Goal: Information Seeking & Learning: Learn about a topic

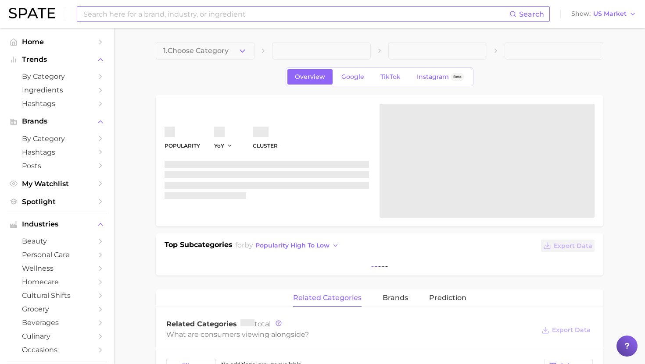
click at [139, 11] on input at bounding box center [295, 14] width 427 height 15
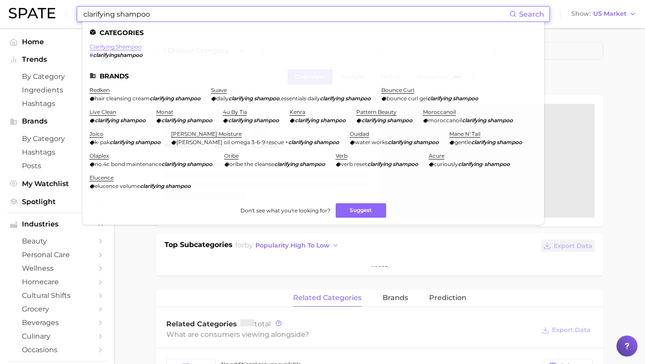
type input "clarifying shampoo"
click at [111, 46] on link "clarifying shampoo" at bounding box center [115, 46] width 52 height 7
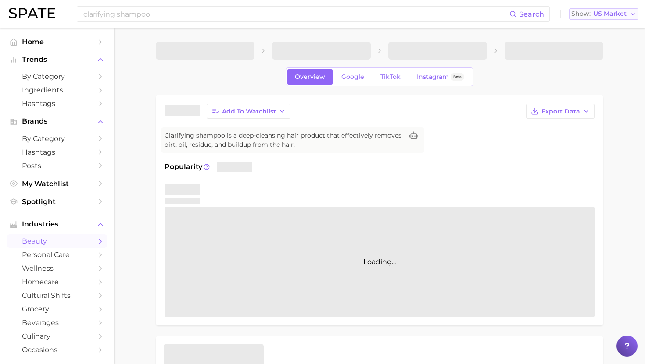
click at [617, 14] on span "US Market" at bounding box center [609, 13] width 33 height 5
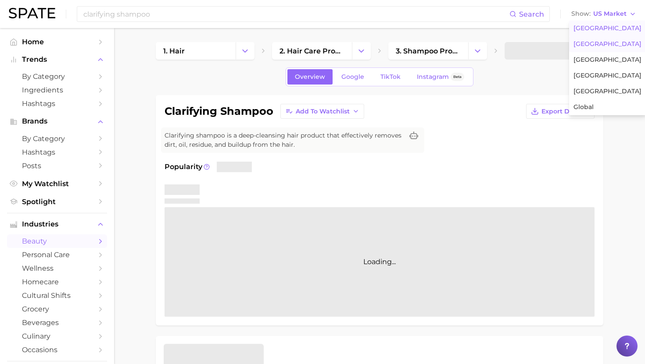
click at [596, 41] on span "United Kingdom" at bounding box center [607, 43] width 68 height 7
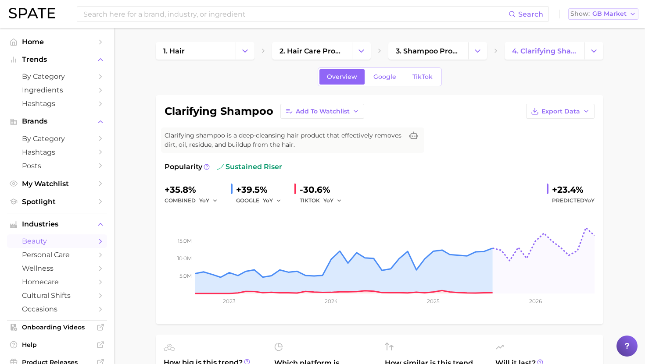
click at [592, 13] on div "Show GB Market" at bounding box center [598, 13] width 56 height 5
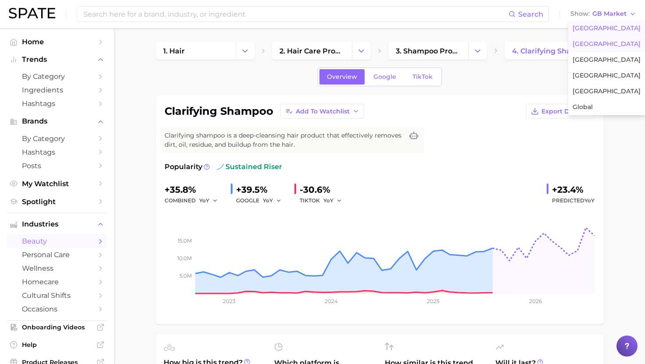
click at [594, 25] on span "United States" at bounding box center [606, 28] width 68 height 7
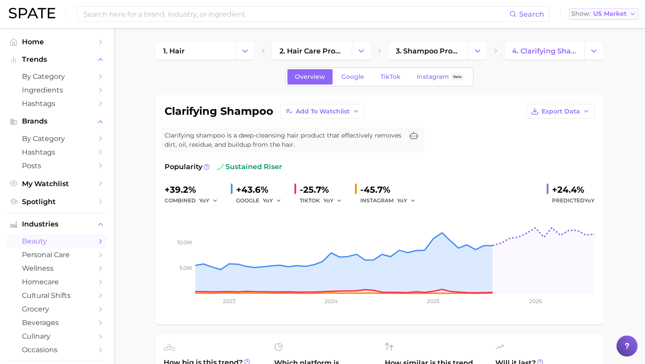
click at [610, 13] on span "US Market" at bounding box center [609, 13] width 33 height 5
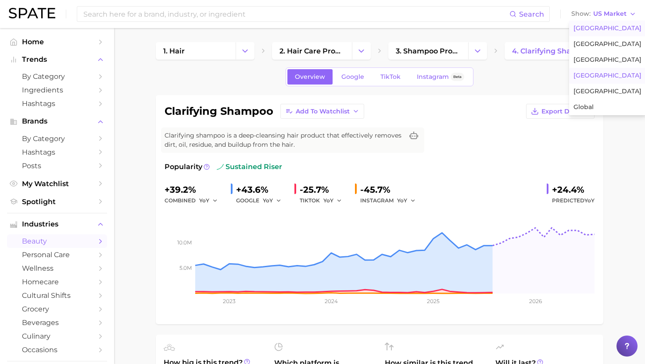
drag, startPoint x: 594, startPoint y: 73, endPoint x: 594, endPoint y: 33, distance: 40.3
click at [594, 73] on span "South Korea" at bounding box center [607, 75] width 68 height 7
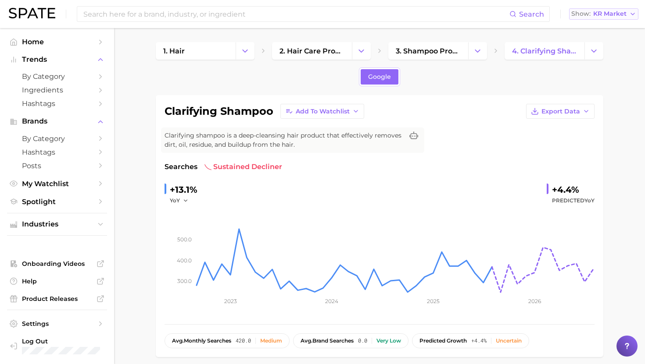
click at [600, 13] on span "KR Market" at bounding box center [609, 13] width 33 height 5
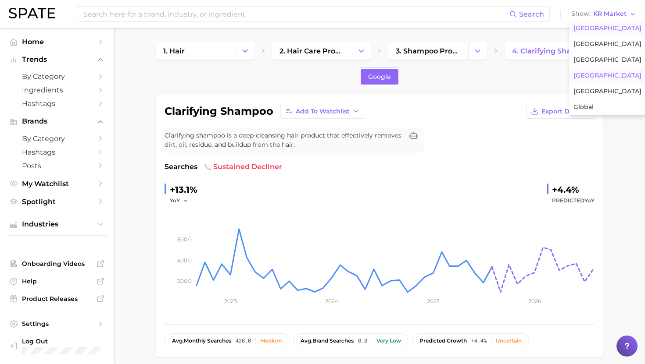
click at [588, 28] on span "United States" at bounding box center [607, 28] width 68 height 7
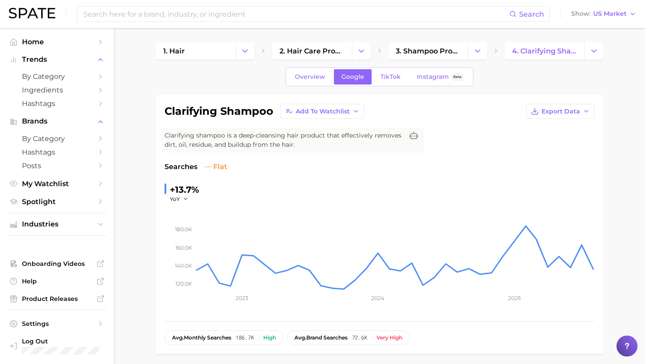
click at [603, 20] on div "Search Show US Market" at bounding box center [322, 14] width 627 height 28
click at [603, 19] on button "Show US Market" at bounding box center [603, 13] width 69 height 11
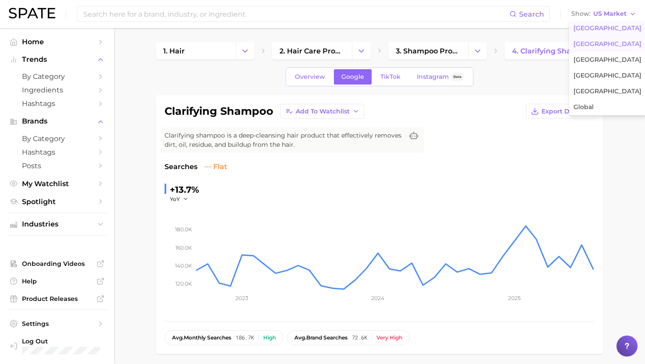
click at [600, 39] on button "United Kingdom" at bounding box center [607, 44] width 77 height 16
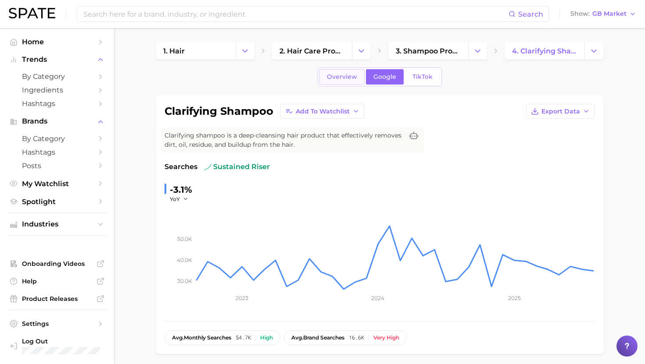
click at [333, 75] on span "Overview" at bounding box center [342, 76] width 30 height 7
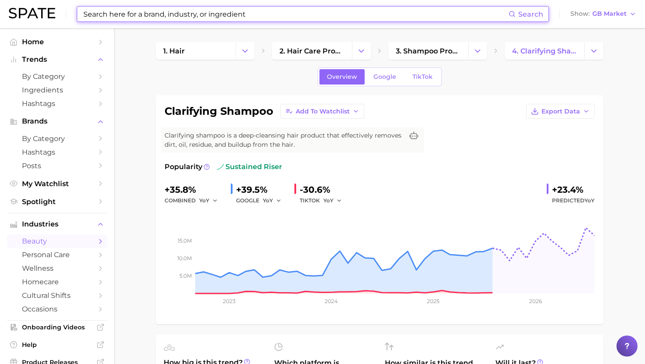
click at [175, 14] on input at bounding box center [295, 14] width 426 height 15
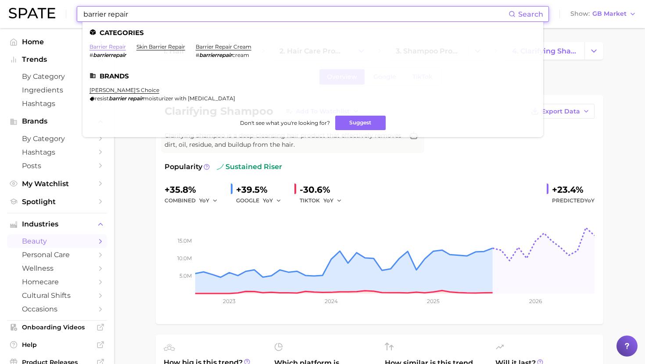
type input "barrier repair"
click at [109, 45] on link "barrier repair" at bounding box center [107, 46] width 36 height 7
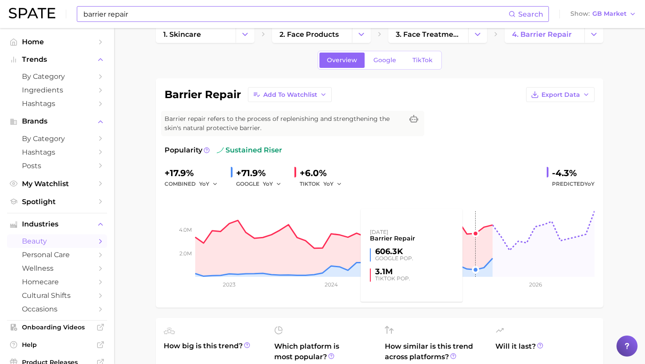
scroll to position [26, 0]
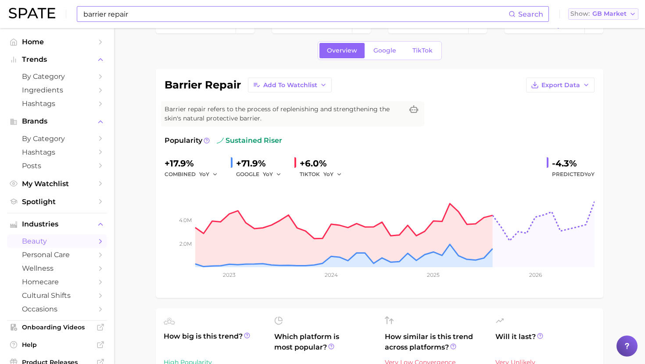
click at [603, 11] on span "GB Market" at bounding box center [609, 13] width 34 height 5
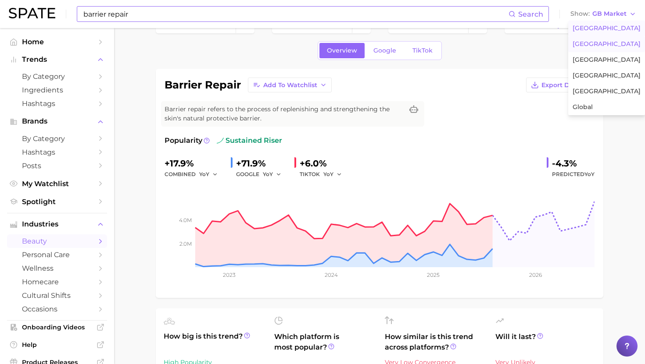
click at [596, 30] on span "United States" at bounding box center [606, 28] width 68 height 7
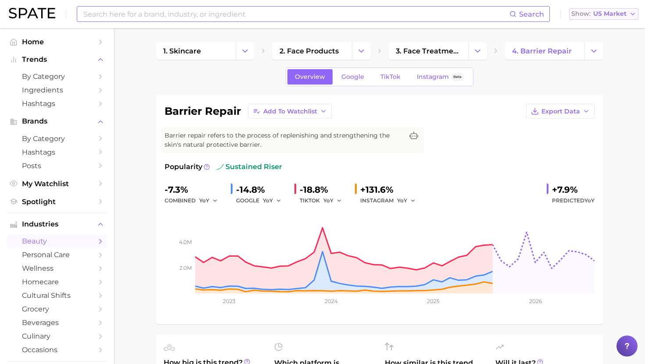
click at [599, 14] on span "US Market" at bounding box center [609, 13] width 33 height 5
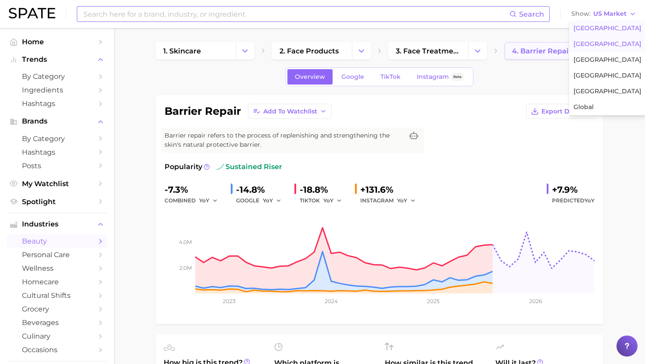
click at [594, 42] on span "United Kingdom" at bounding box center [607, 43] width 68 height 7
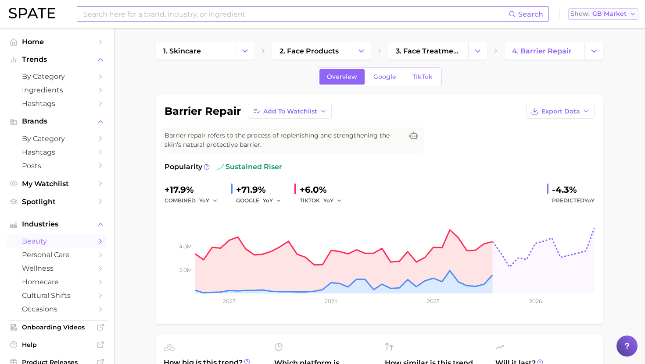
click at [599, 19] on button "Show GB Market" at bounding box center [603, 13] width 70 height 11
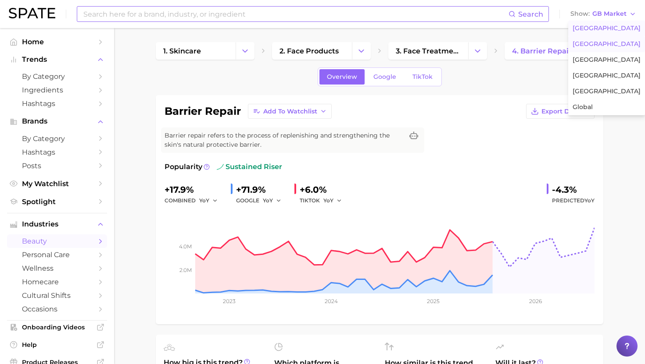
click at [593, 30] on span "United States" at bounding box center [606, 28] width 68 height 7
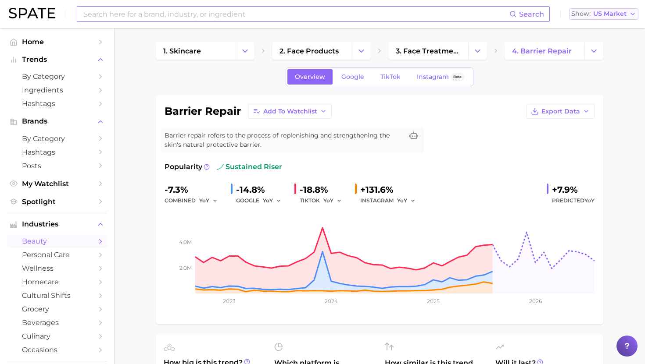
click at [596, 14] on span "US Market" at bounding box center [609, 13] width 33 height 5
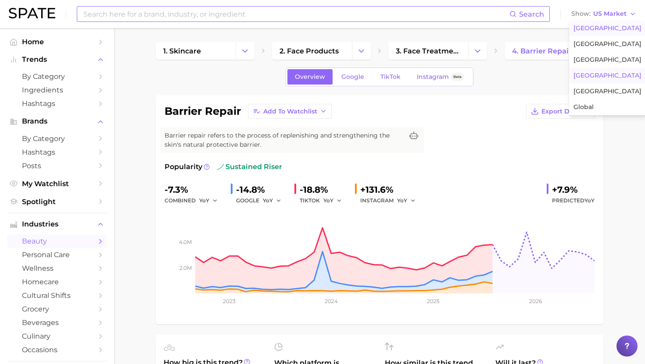
click at [588, 78] on span "South Korea" at bounding box center [607, 75] width 68 height 7
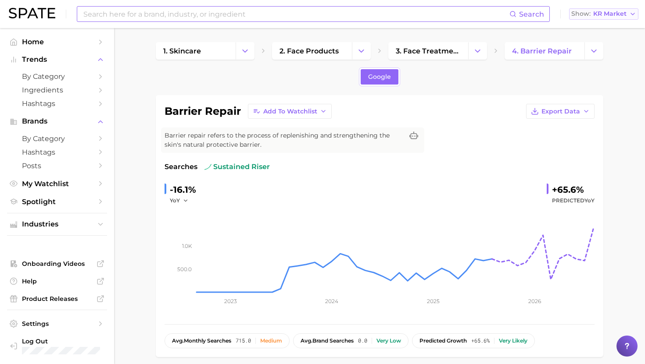
click at [595, 14] on span "KR Market" at bounding box center [609, 13] width 33 height 5
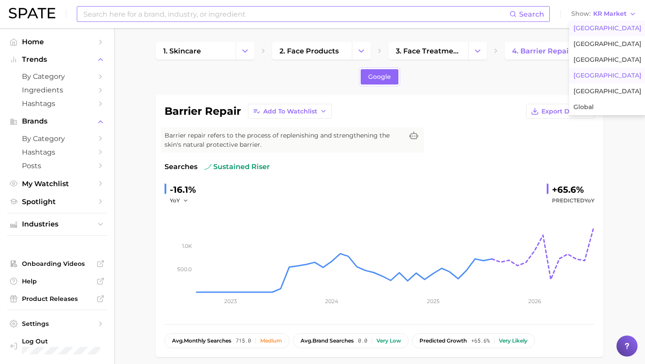
click at [591, 26] on span "United States" at bounding box center [607, 28] width 68 height 7
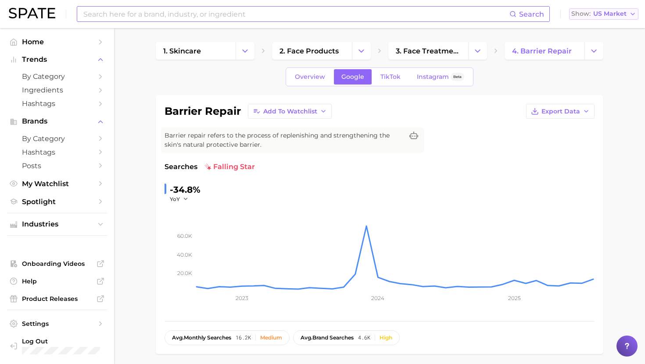
click at [596, 16] on span "US Market" at bounding box center [609, 13] width 33 height 5
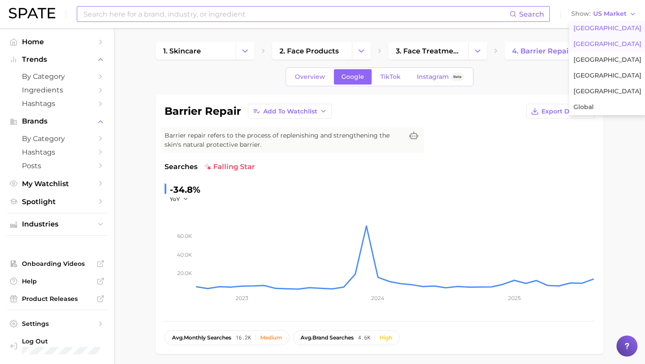
click at [594, 45] on span "United Kingdom" at bounding box center [607, 43] width 68 height 7
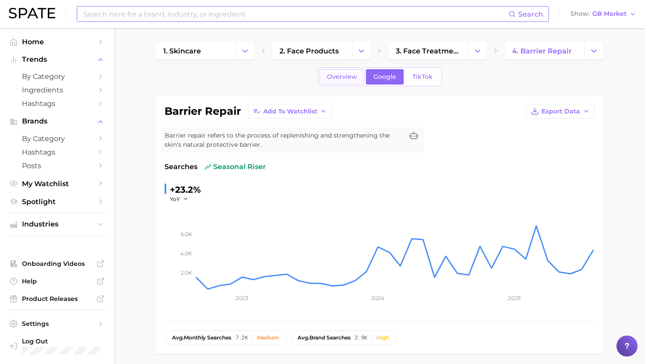
click at [339, 72] on link "Overview" at bounding box center [341, 76] width 45 height 15
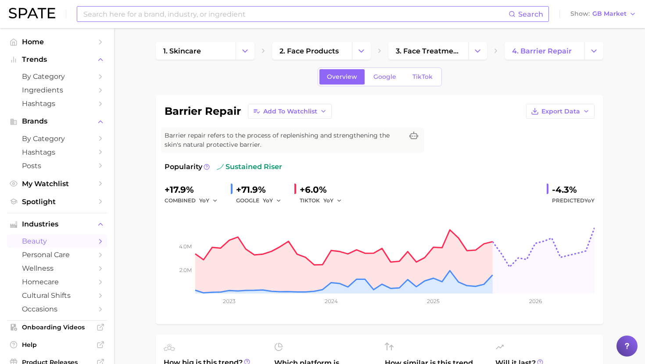
click at [214, 14] on input at bounding box center [295, 14] width 426 height 15
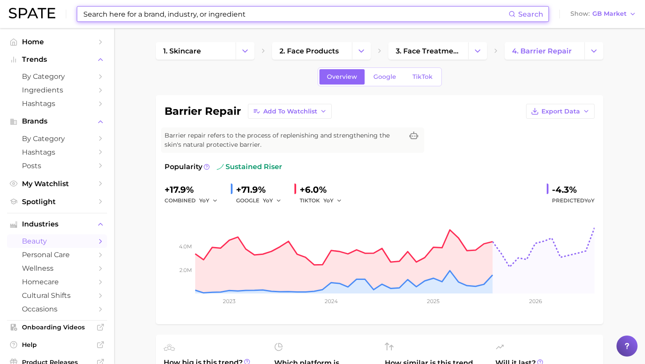
type input "j"
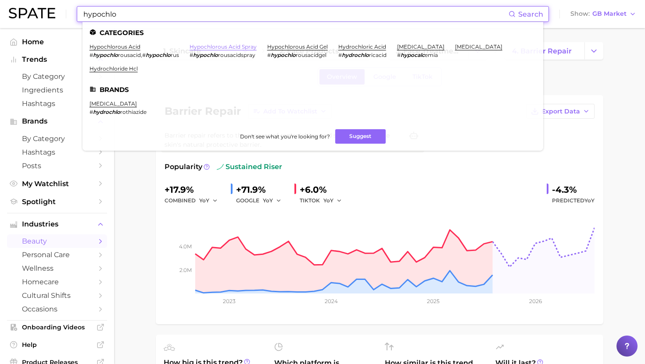
type input "hypochlo"
click at [239, 44] on link "hypochlorous acid spray" at bounding box center [222, 46] width 67 height 7
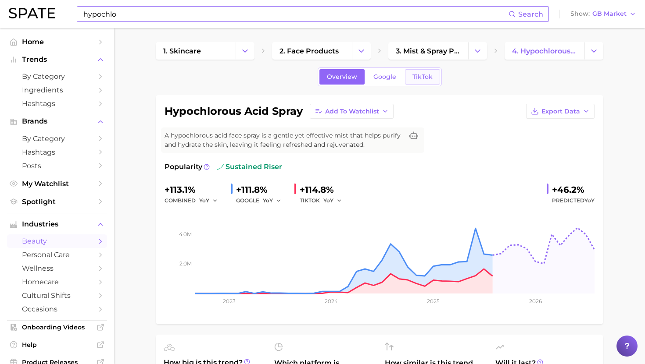
click at [427, 75] on span "TikTok" at bounding box center [422, 76] width 20 height 7
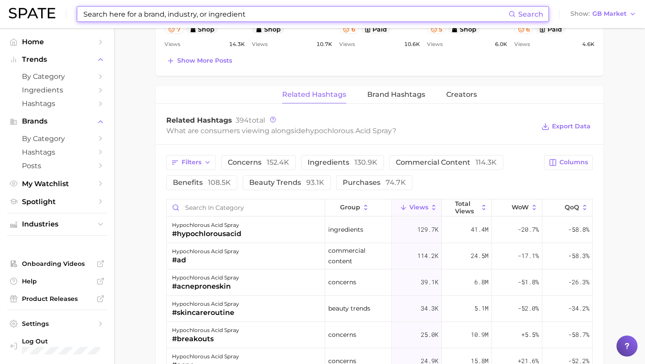
scroll to position [616, 0]
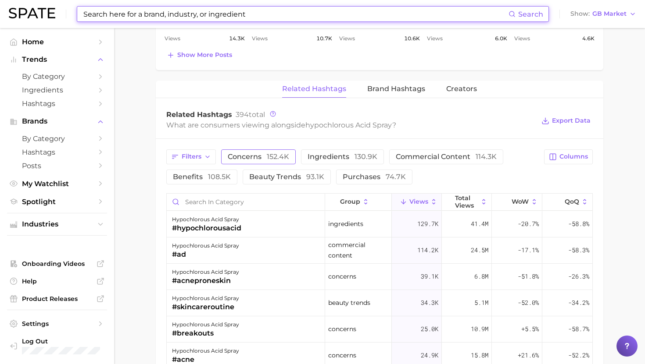
click at [253, 153] on span "concerns 152.4k" at bounding box center [258, 156] width 61 height 7
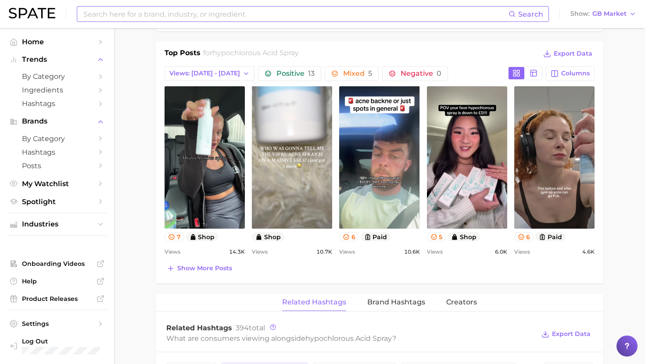
scroll to position [404, 0]
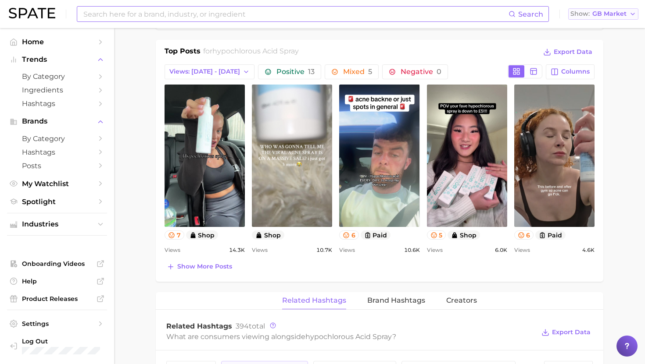
click at [621, 13] on span "GB Market" at bounding box center [609, 13] width 34 height 5
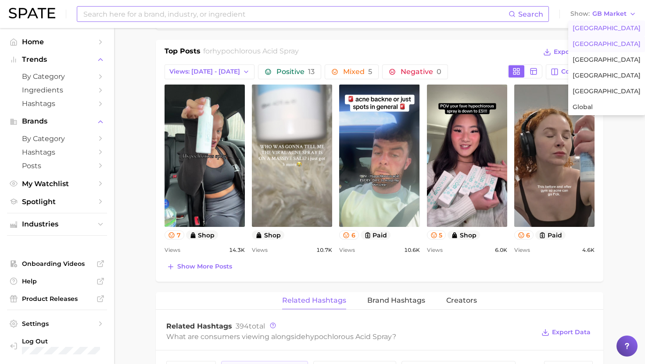
click at [589, 30] on span "United States" at bounding box center [606, 28] width 68 height 7
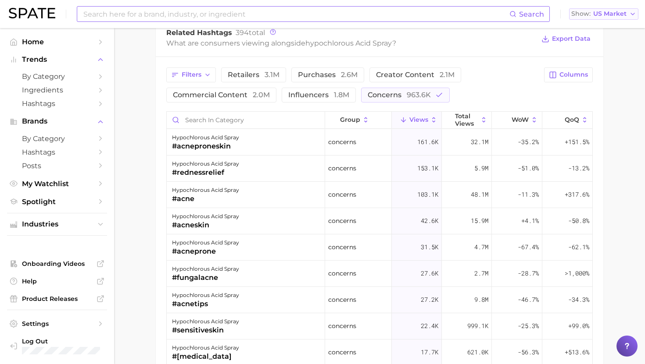
click at [597, 16] on span "US Market" at bounding box center [609, 13] width 33 height 5
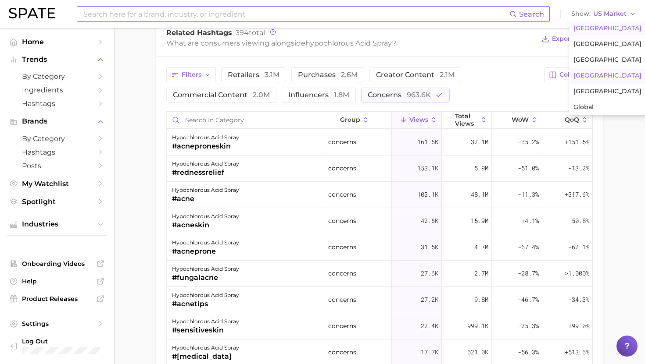
click at [592, 76] on span "South Korea" at bounding box center [607, 75] width 68 height 7
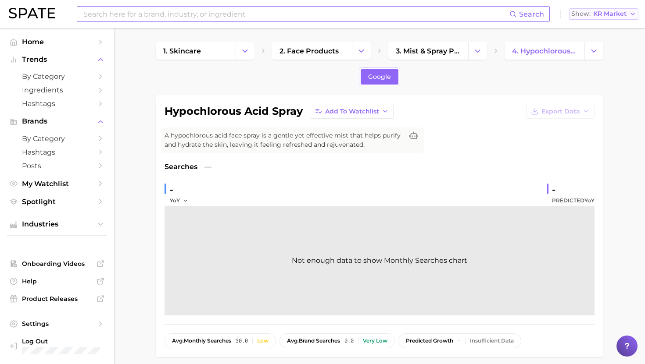
click at [608, 14] on span "KR Market" at bounding box center [609, 13] width 33 height 5
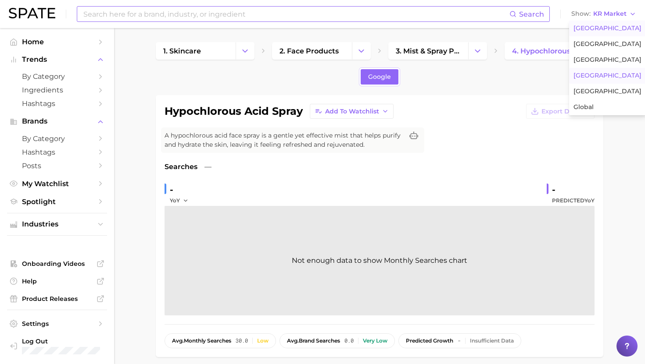
click at [602, 27] on span "United States" at bounding box center [607, 28] width 68 height 7
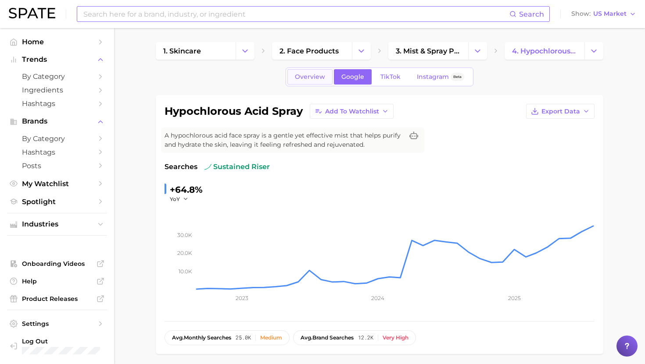
click at [311, 75] on span "Overview" at bounding box center [310, 76] width 30 height 7
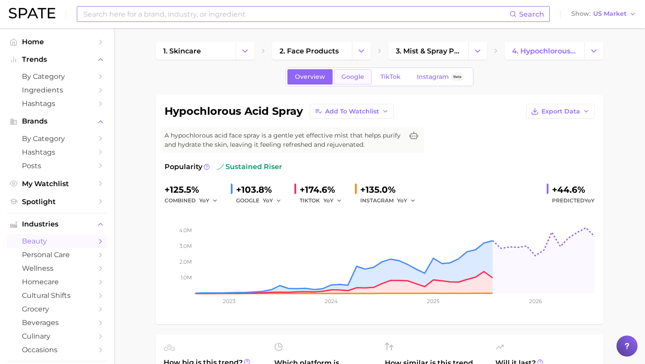
click at [353, 74] on span "Google" at bounding box center [352, 76] width 23 height 7
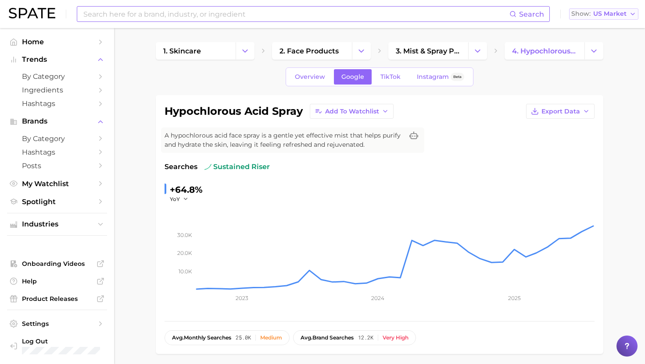
click at [602, 12] on span "US Market" at bounding box center [609, 13] width 33 height 5
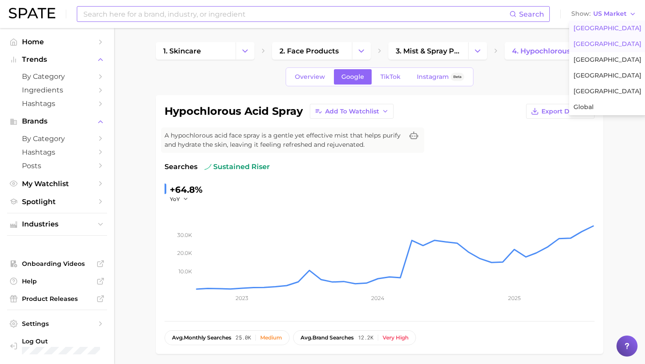
click at [597, 46] on span "United Kingdom" at bounding box center [607, 43] width 68 height 7
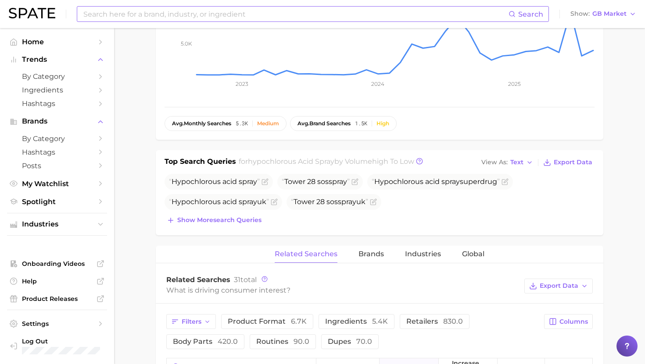
scroll to position [230, 0]
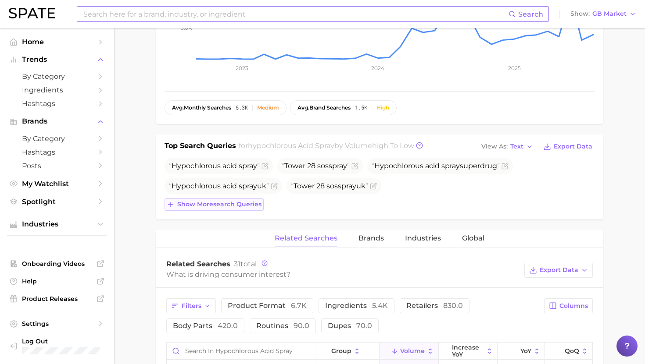
click at [221, 204] on span "Show more search queries" at bounding box center [219, 204] width 84 height 7
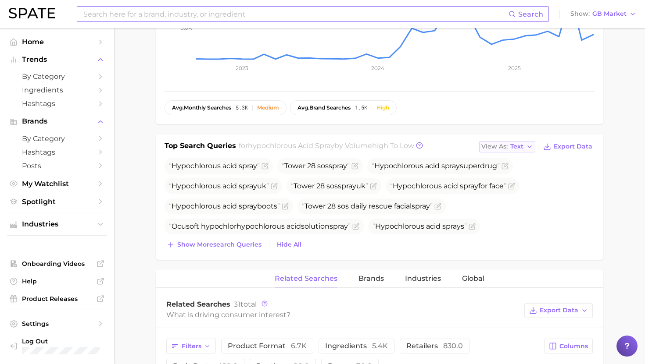
scroll to position [59, 0]
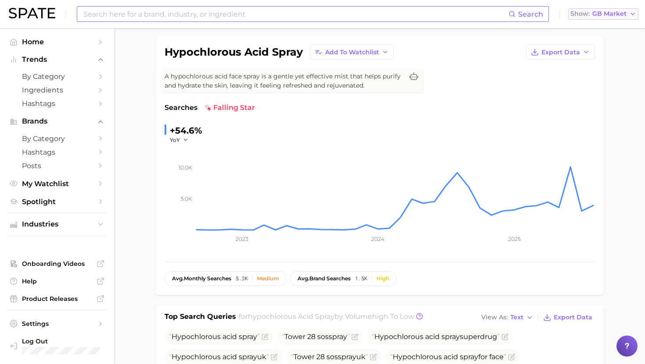
click at [598, 16] on span "GB Market" at bounding box center [609, 13] width 34 height 5
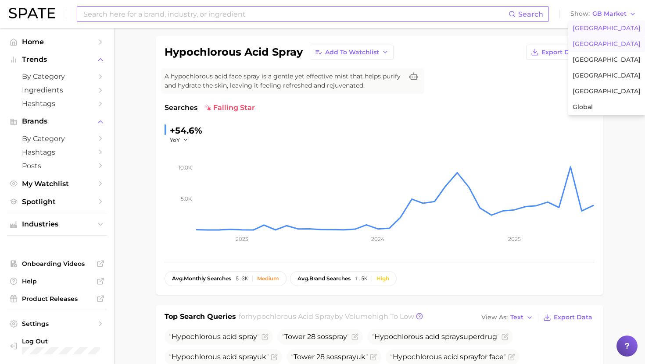
click at [591, 27] on span "United States" at bounding box center [606, 28] width 68 height 7
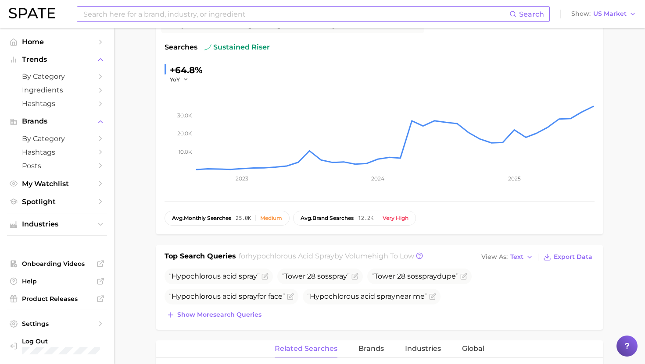
scroll to position [100, 0]
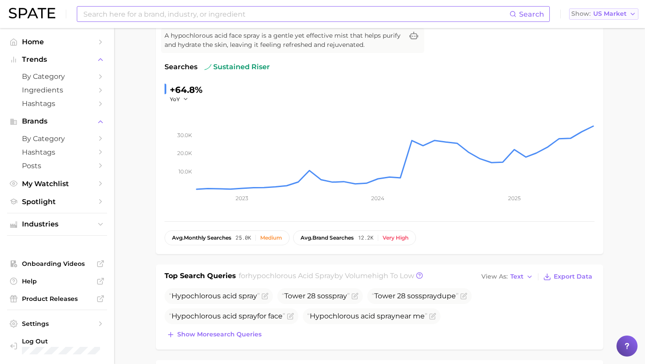
click at [609, 14] on span "US Market" at bounding box center [609, 13] width 33 height 5
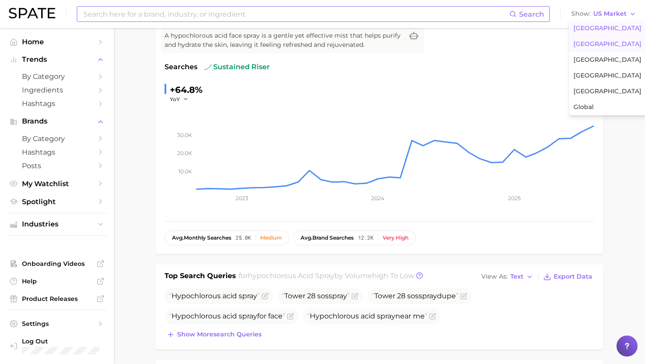
click at [589, 42] on span "United Kingdom" at bounding box center [607, 43] width 68 height 7
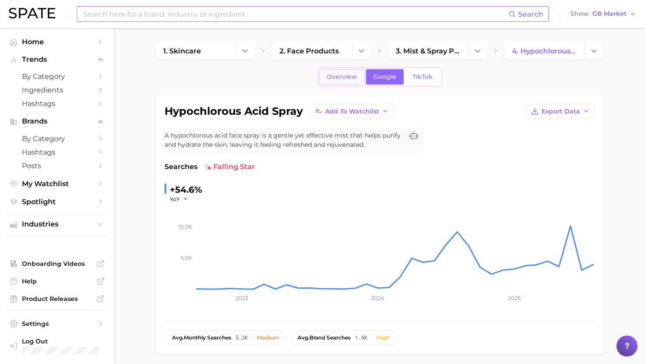
click at [332, 74] on span "Overview" at bounding box center [342, 76] width 30 height 7
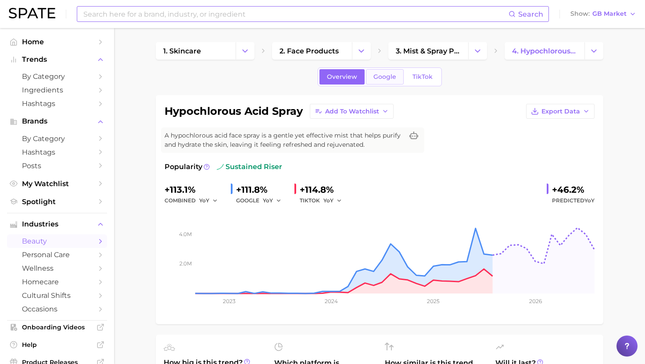
click at [384, 76] on span "Google" at bounding box center [384, 76] width 23 height 7
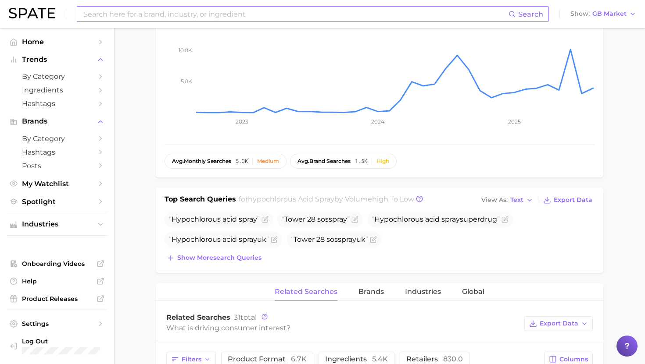
scroll to position [185, 0]
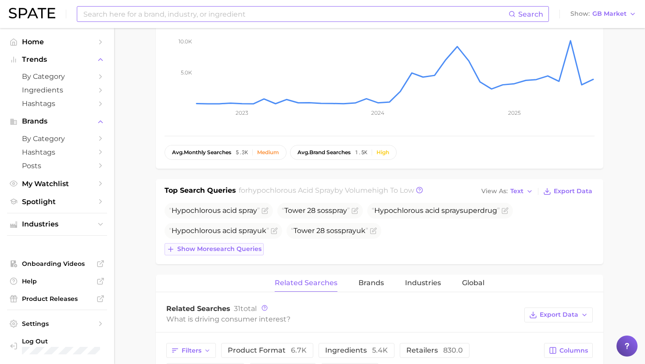
click at [228, 251] on span "Show more search queries" at bounding box center [219, 249] width 84 height 7
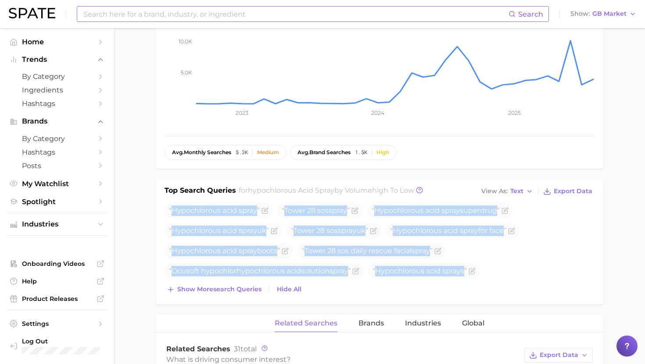
drag, startPoint x: 171, startPoint y: 210, endPoint x: 467, endPoint y: 284, distance: 305.0
click at [467, 284] on div "Hypochlorous acid spray Tower 28 sos spray Hypochlorous acid spray superdrug Hy…" at bounding box center [379, 249] width 430 height 93
copy div "Hypochlorous acid spray Tower 28 sos spray Hypochlorous acid spray superdrug Hy…"
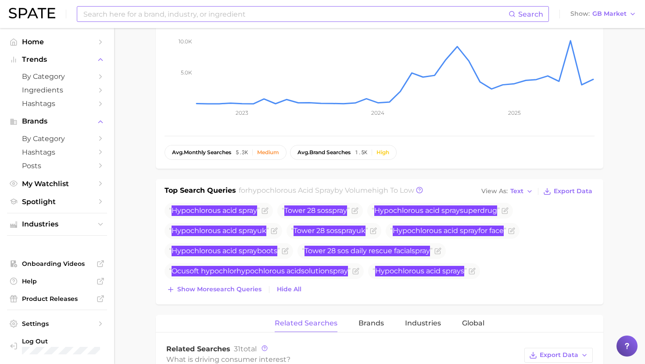
scroll to position [0, 0]
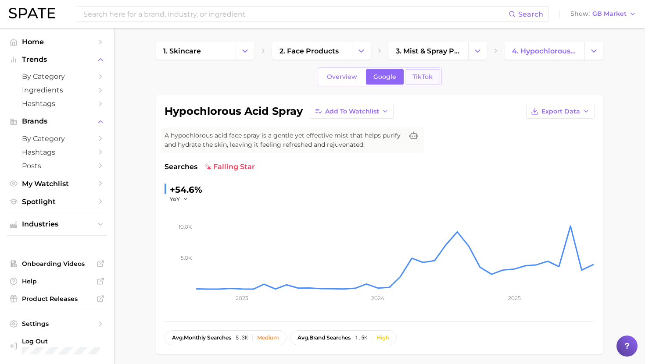
click at [418, 78] on span "TikTok" at bounding box center [422, 76] width 20 height 7
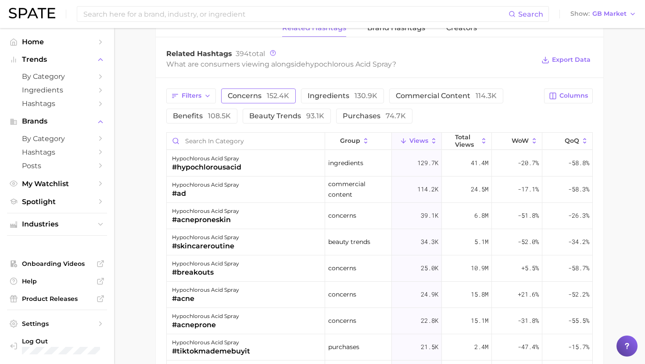
click at [262, 94] on span "concerns 152.4k" at bounding box center [258, 96] width 61 height 7
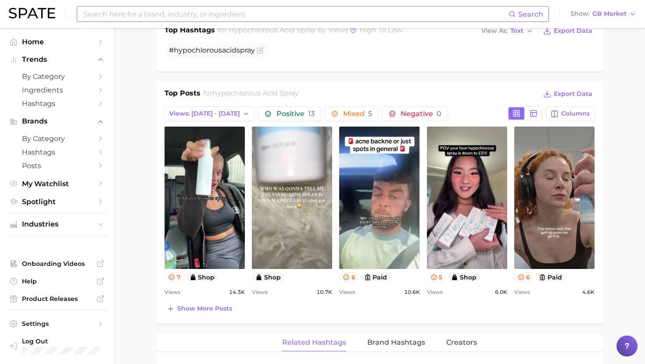
scroll to position [361, 0]
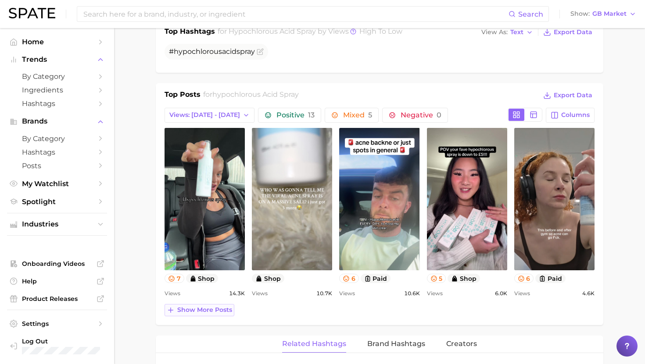
click at [210, 312] on span "Show more posts" at bounding box center [204, 309] width 55 height 7
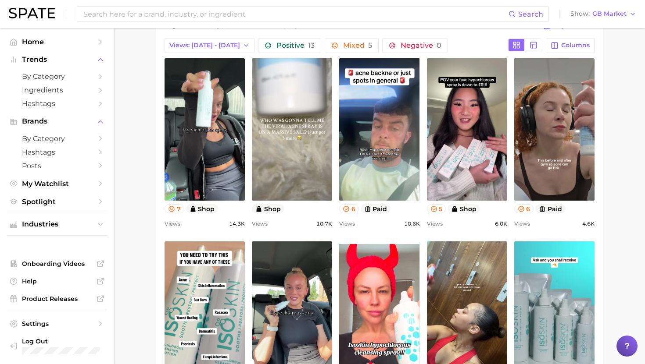
scroll to position [428, 0]
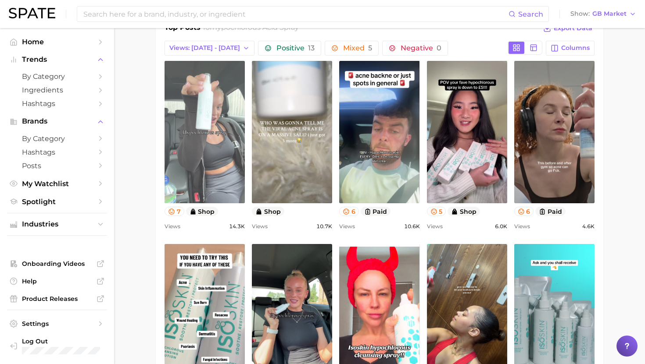
click at [226, 119] on link "view post on TikTok" at bounding box center [204, 132] width 80 height 143
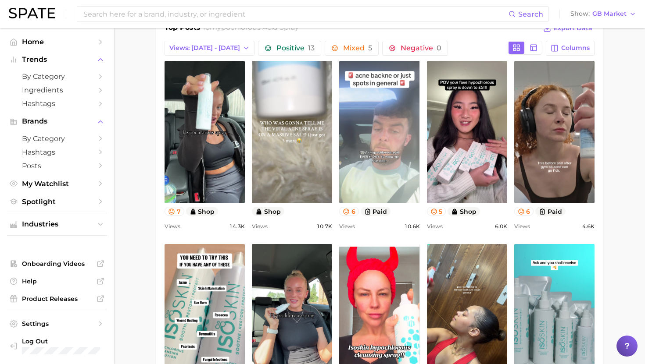
click at [398, 151] on link "view post on TikTok" at bounding box center [379, 132] width 80 height 143
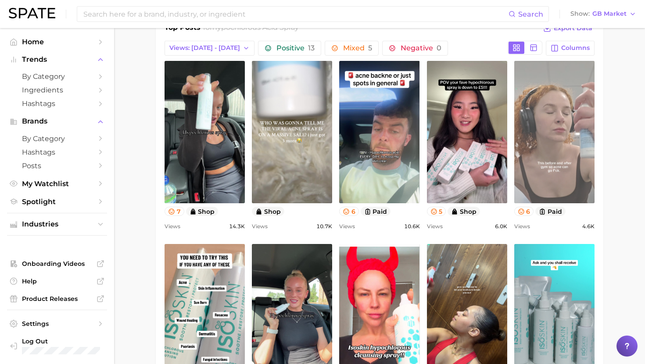
click at [561, 128] on link "view post on TikTok" at bounding box center [554, 132] width 80 height 143
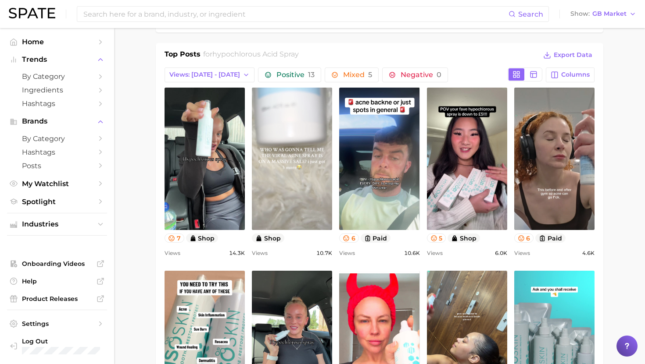
scroll to position [280, 0]
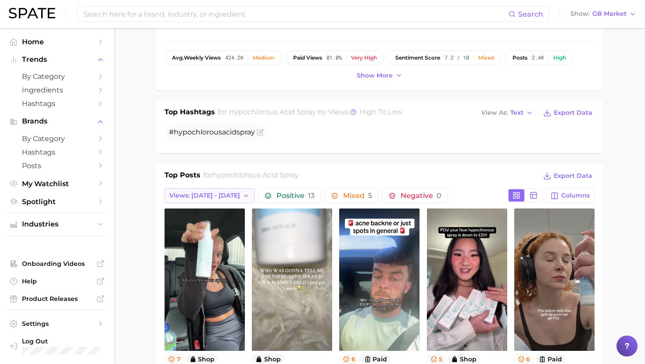
click at [191, 189] on button "Views: [DATE] - [DATE]" at bounding box center [209, 196] width 90 height 15
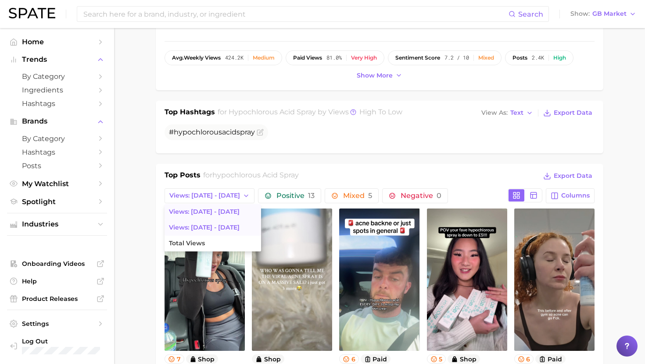
click at [196, 224] on span "Views: Sep 7 - 14" at bounding box center [204, 227] width 71 height 7
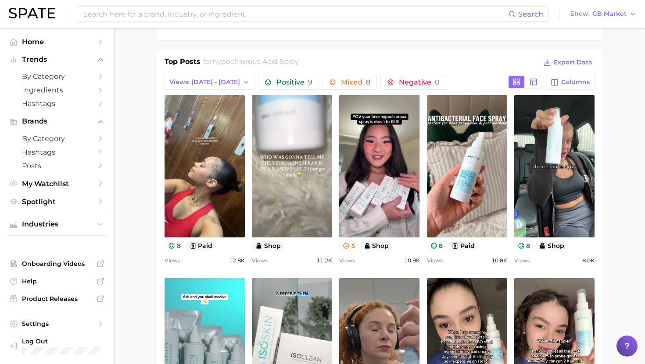
scroll to position [394, 0]
click at [224, 149] on link "view post on TikTok" at bounding box center [204, 166] width 80 height 143
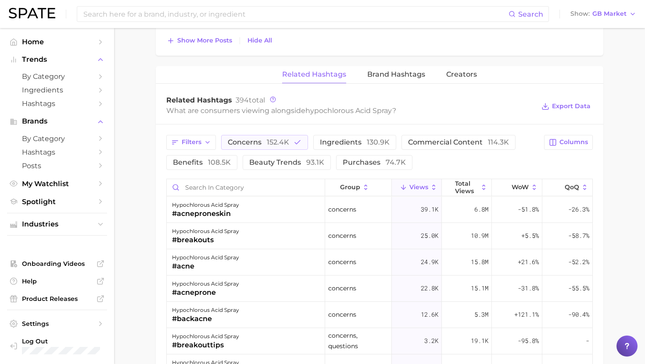
scroll to position [831, 0]
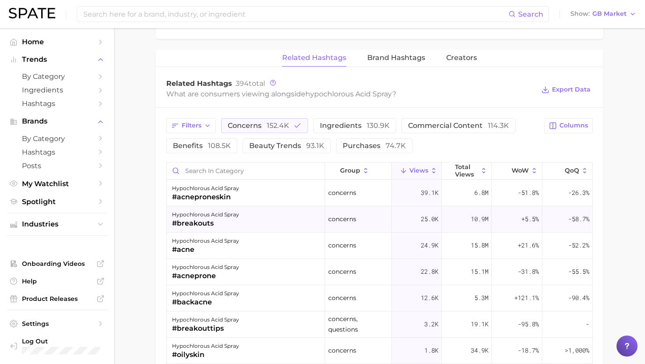
click at [240, 225] on div "hypochlorous acid spray #breakouts" at bounding box center [246, 220] width 158 height 26
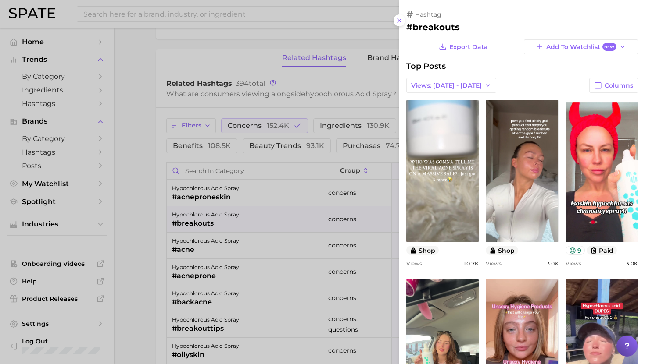
scroll to position [0, 0]
click at [236, 231] on div at bounding box center [322, 182] width 645 height 364
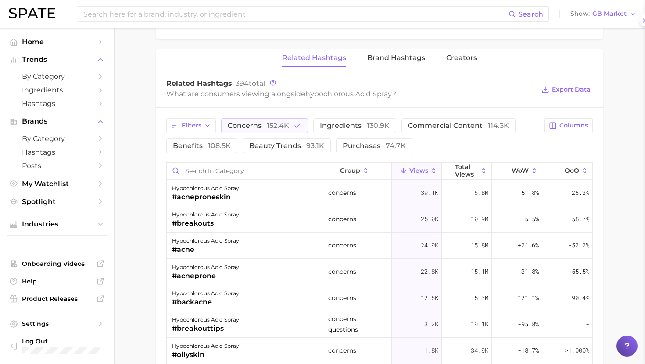
click at [236, 245] on div "hypochlorous acid spray" at bounding box center [205, 241] width 67 height 11
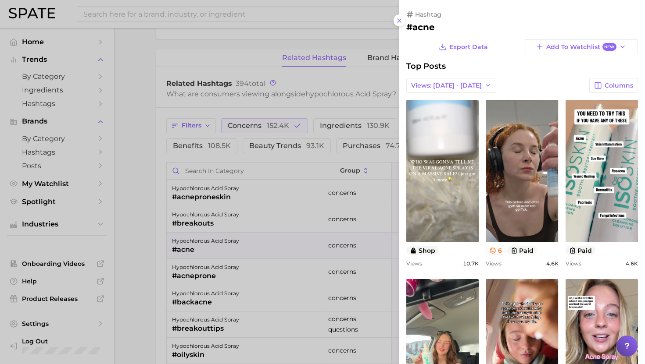
click at [235, 244] on div at bounding box center [322, 182] width 645 height 364
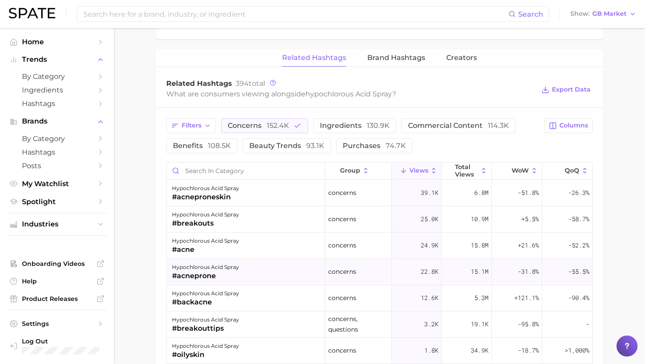
click at [235, 277] on div "#acneprone" at bounding box center [205, 276] width 67 height 11
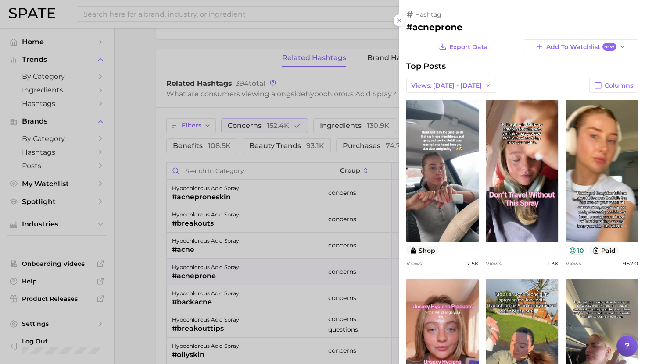
click at [235, 277] on div at bounding box center [322, 182] width 645 height 364
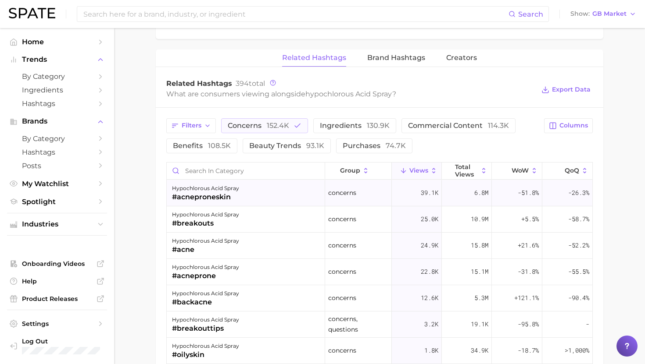
click at [235, 191] on div "hypochlorous acid spray" at bounding box center [205, 188] width 67 height 11
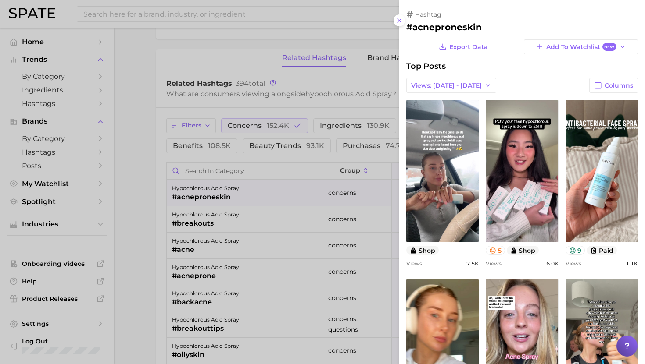
click at [319, 183] on div at bounding box center [322, 182] width 645 height 364
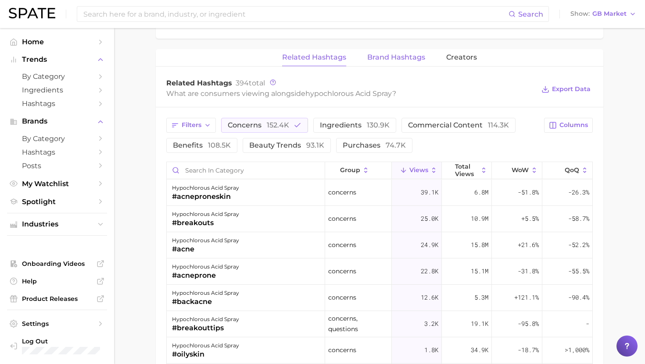
scroll to position [834, 0]
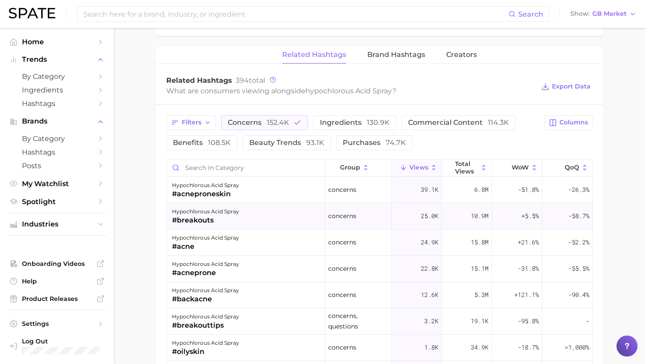
click at [223, 219] on div "#breakouts" at bounding box center [205, 220] width 67 height 11
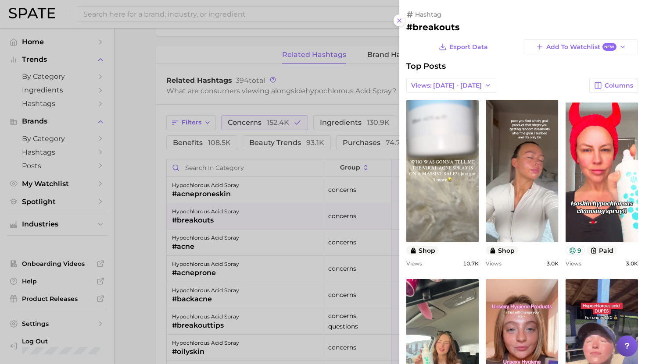
click at [223, 217] on div at bounding box center [322, 182] width 645 height 364
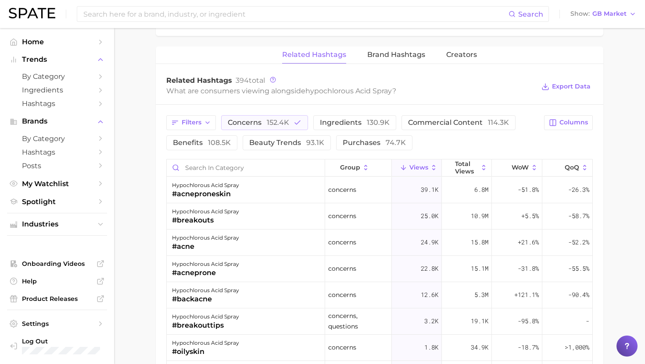
click at [223, 193] on div "#acneproneskin" at bounding box center [205, 194] width 67 height 11
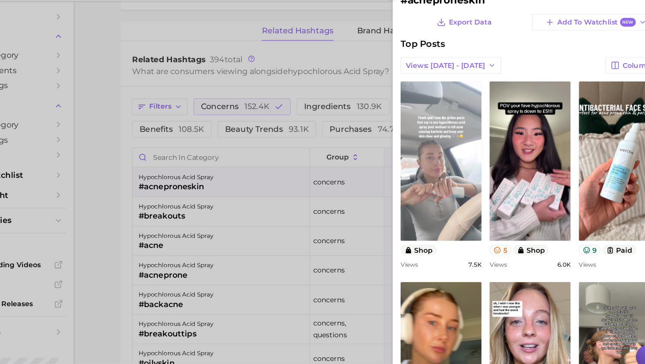
click at [439, 141] on link "view post on TikTok" at bounding box center [442, 171] width 72 height 143
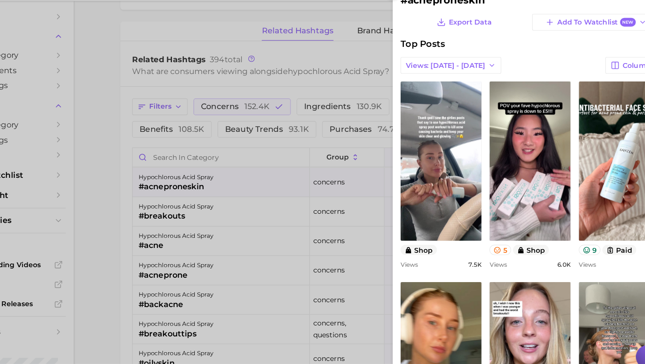
click at [508, 82] on div "Views: Sep 14 - 21 Columns" at bounding box center [522, 85] width 232 height 15
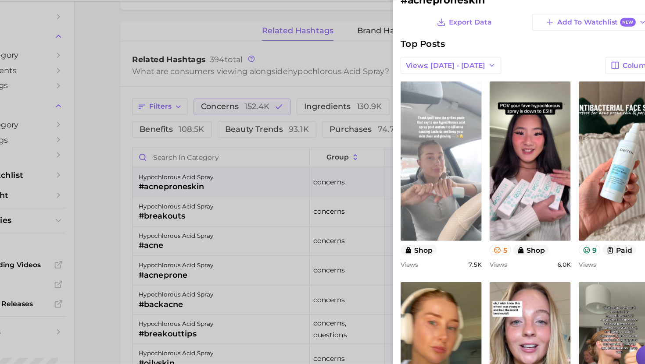
click at [440, 123] on link "view post on TikTok" at bounding box center [442, 171] width 72 height 143
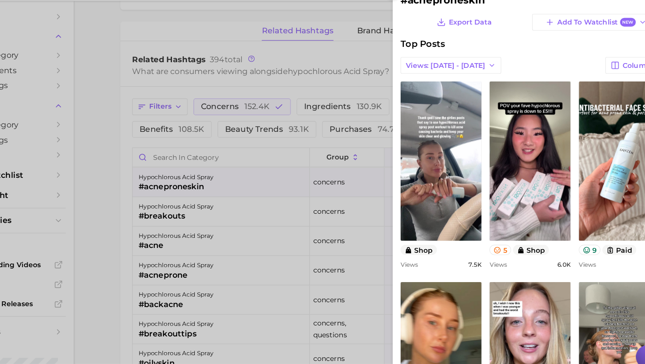
click at [232, 198] on div at bounding box center [322, 182] width 645 height 364
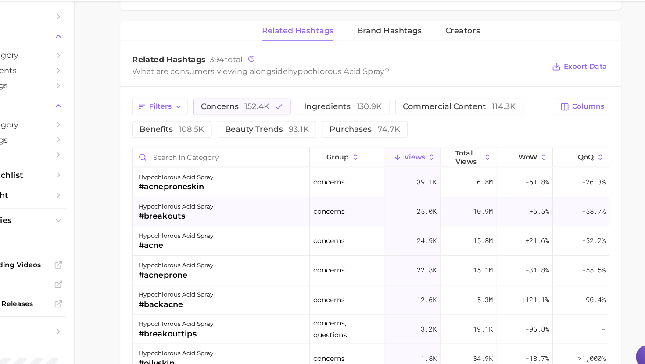
click at [222, 213] on div "hypochlorous acid spray" at bounding box center [205, 212] width 67 height 11
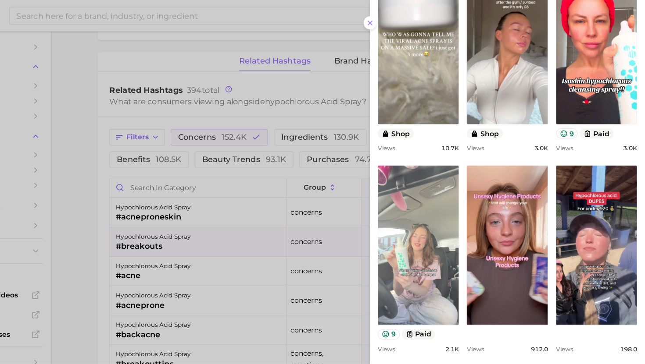
click at [445, 197] on link "view post on TikTok" at bounding box center [442, 219] width 72 height 143
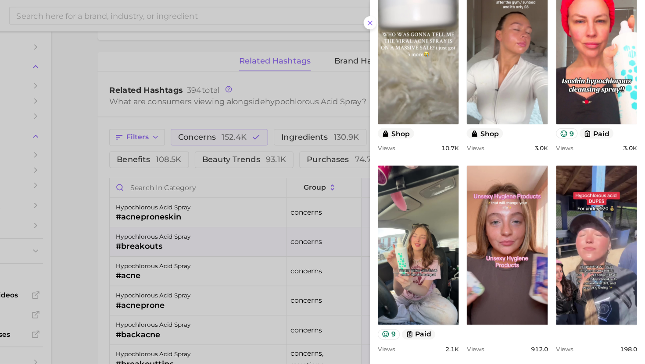
click at [221, 244] on div at bounding box center [322, 182] width 645 height 364
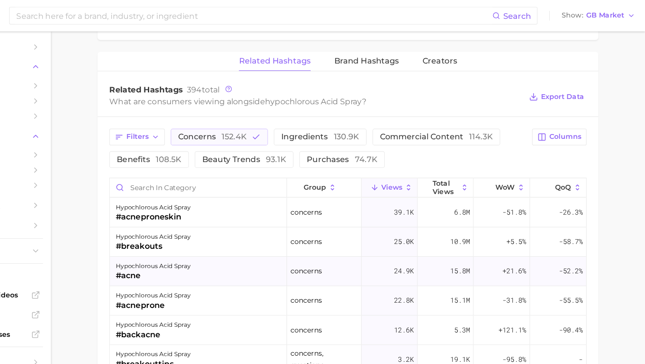
click at [232, 243] on div "hypochlorous acid spray" at bounding box center [205, 238] width 67 height 11
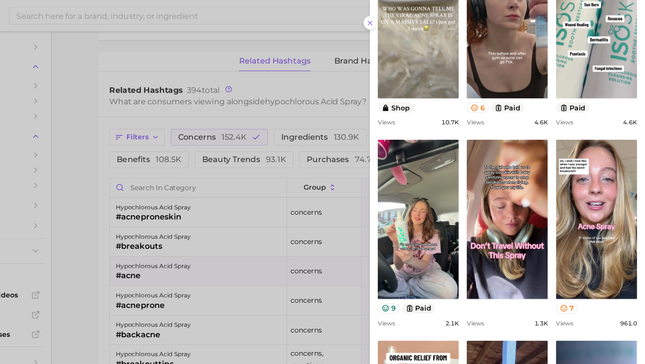
scroll to position [159, 0]
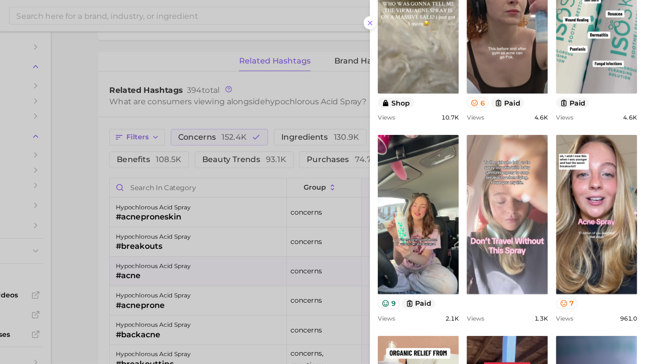
click at [515, 178] on link "view post on TikTok" at bounding box center [521, 192] width 72 height 143
click at [520, 188] on link "view post on TikTok" at bounding box center [521, 192] width 72 height 143
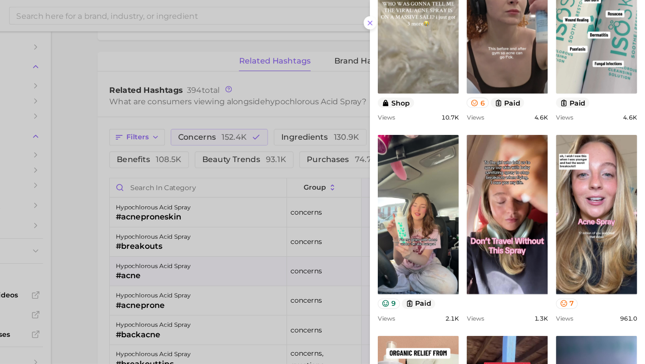
click at [581, 106] on span "Views" at bounding box center [573, 105] width 16 height 7
click at [260, 80] on div at bounding box center [322, 182] width 645 height 364
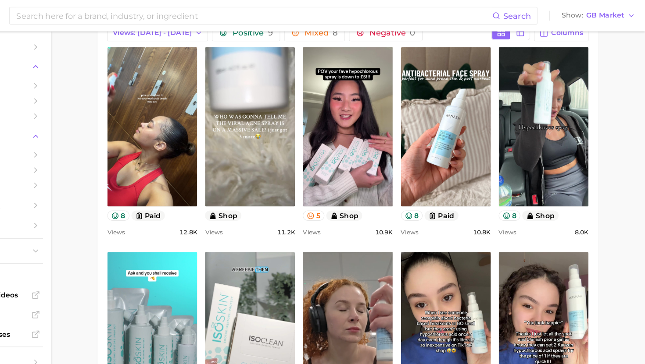
scroll to position [438, 0]
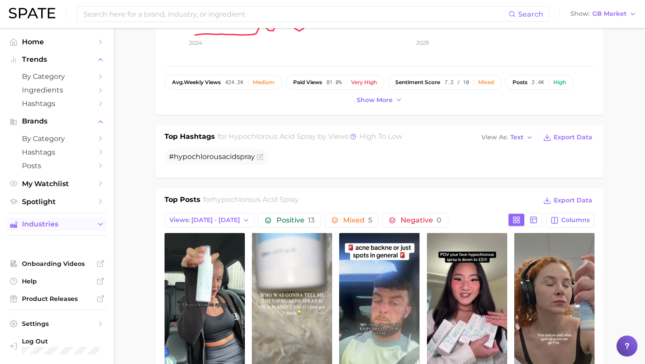
scroll to position [257, 0]
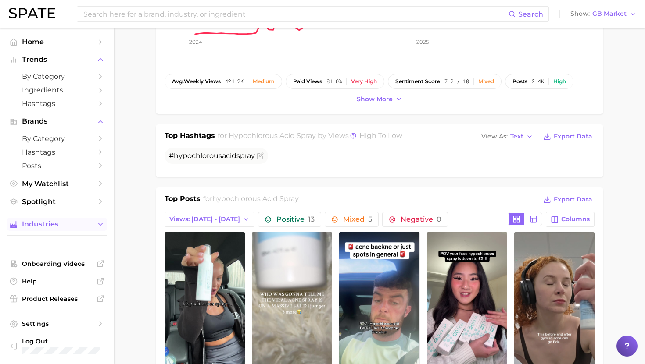
click at [44, 228] on span "Industries" at bounding box center [57, 225] width 70 height 8
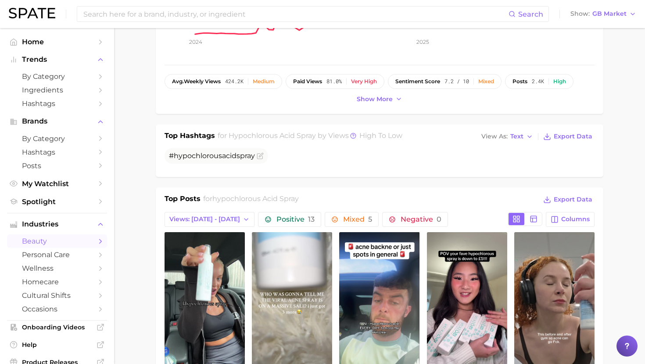
click at [63, 243] on span "beauty" at bounding box center [57, 241] width 70 height 8
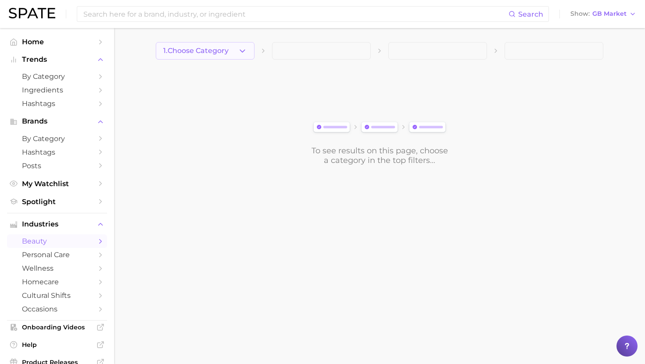
click at [198, 50] on span "1. Choose Category" at bounding box center [195, 51] width 65 height 8
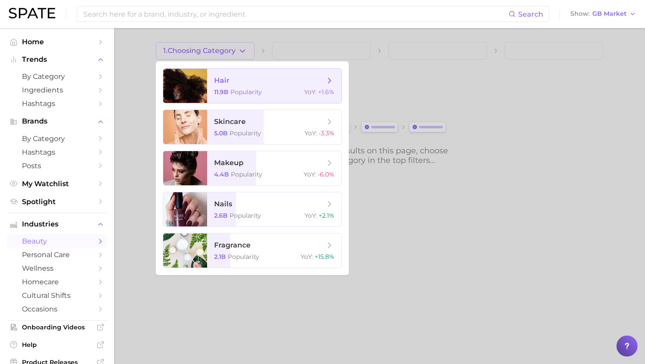
click at [206, 80] on div at bounding box center [185, 86] width 44 height 34
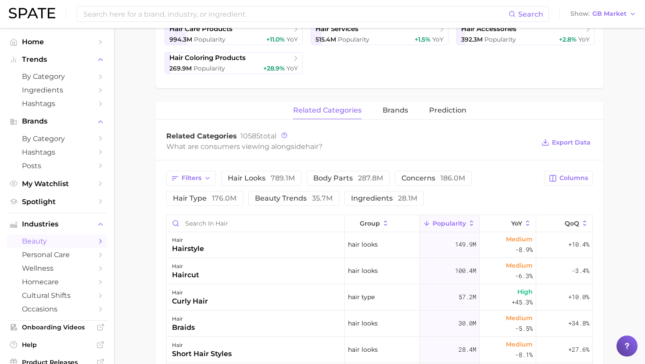
scroll to position [31, 0]
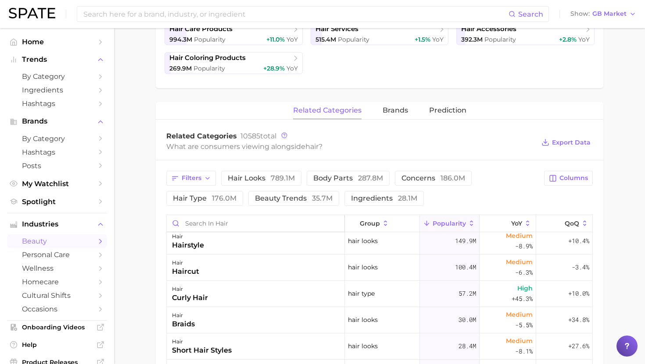
click at [285, 217] on input "Search in hair" at bounding box center [256, 223] width 178 height 17
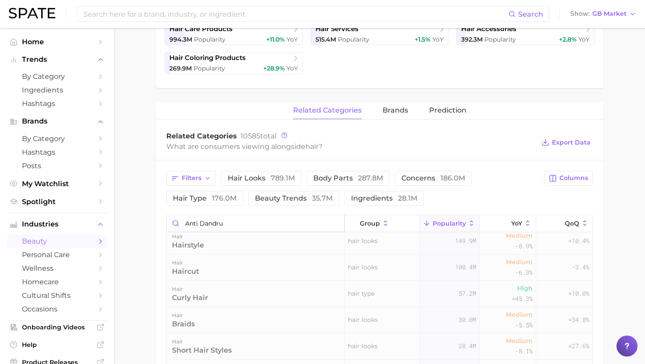
scroll to position [0, 0]
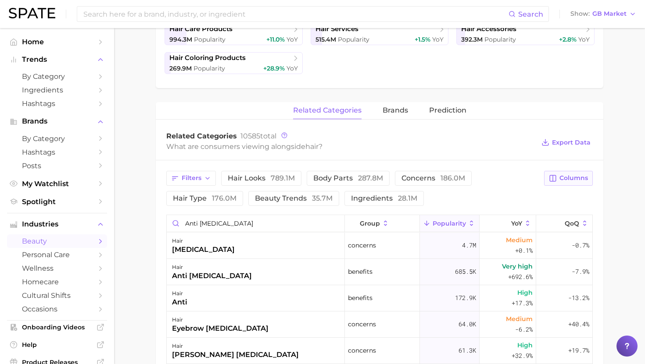
click at [561, 181] on span "Columns" at bounding box center [573, 178] width 29 height 7
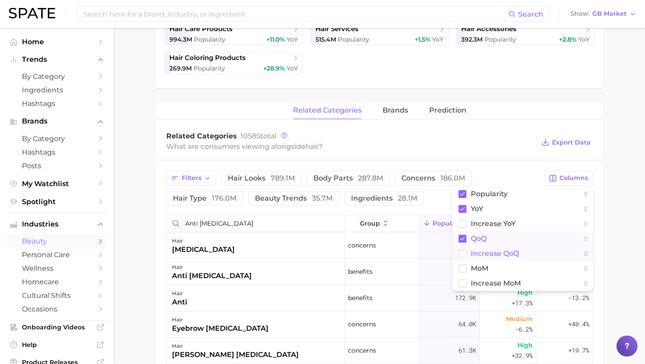
click at [477, 239] on span "QoQ" at bounding box center [478, 238] width 16 height 7
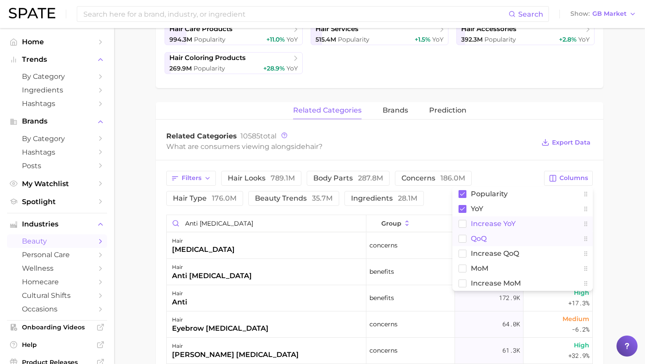
click at [481, 223] on span "Increase YoY" at bounding box center [492, 223] width 45 height 7
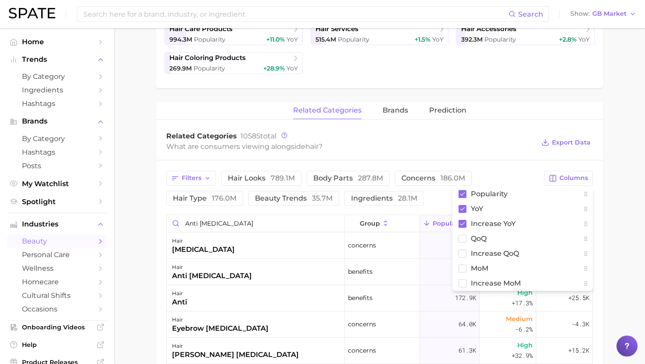
click at [622, 221] on main "1. hair 2. Subcategory Overview Google TikTok hair Popularity 11.9b YoY +1.6% c…" at bounding box center [379, 198] width 531 height 869
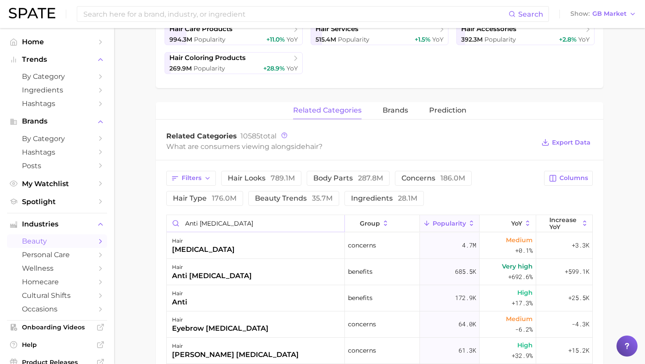
click at [199, 224] on input "anti [MEDICAL_DATA]" at bounding box center [256, 223] width 178 height 17
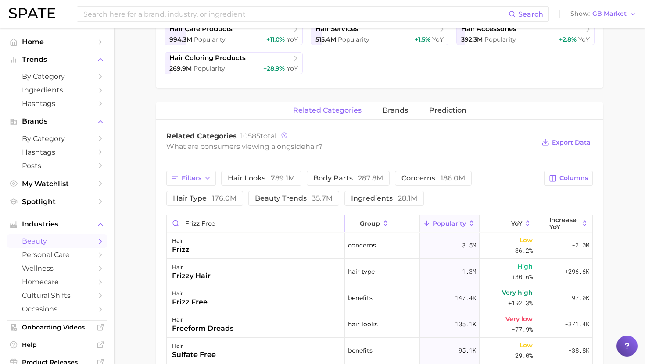
click at [203, 225] on input "frizz free" at bounding box center [256, 223] width 178 height 17
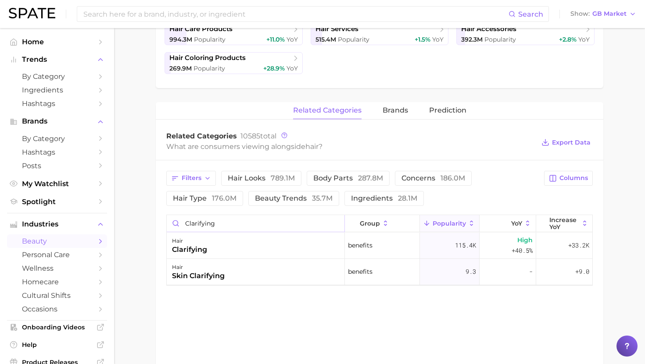
click at [192, 222] on input "clarifying" at bounding box center [256, 223] width 178 height 17
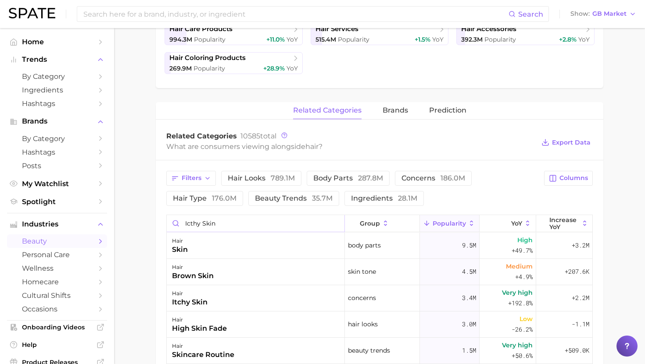
click at [196, 225] on input "icthy skin" at bounding box center [256, 223] width 178 height 17
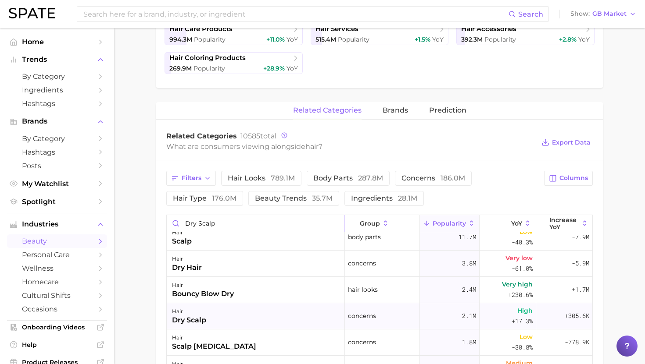
scroll to position [9, 0]
click at [210, 220] on input "dry scalp" at bounding box center [256, 223] width 178 height 17
click at [201, 221] on input "dry scalp" at bounding box center [256, 223] width 178 height 17
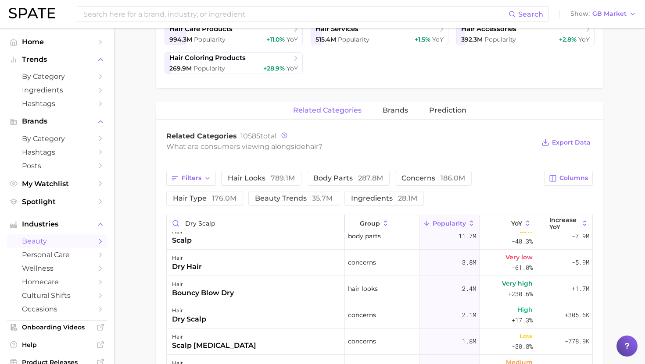
click at [201, 221] on input "dry scalp" at bounding box center [256, 223] width 178 height 17
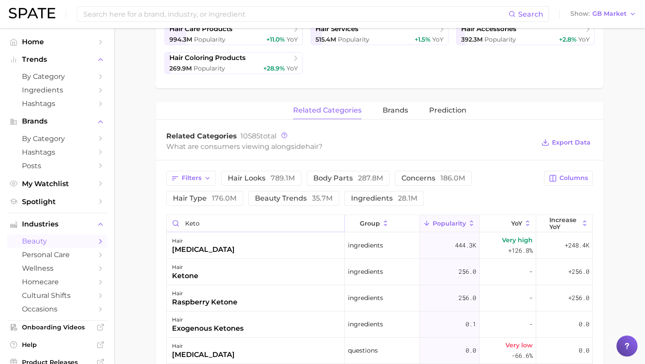
click at [199, 226] on input "keto" at bounding box center [256, 223] width 178 height 17
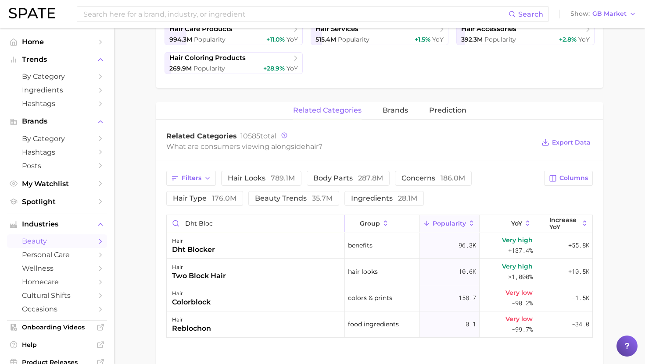
click at [192, 222] on input "dht bloc" at bounding box center [256, 223] width 178 height 17
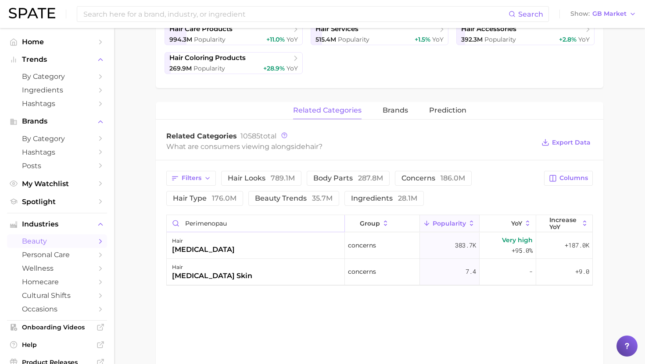
click at [214, 221] on input "perimenopau" at bounding box center [256, 223] width 178 height 17
click at [193, 224] on input "minox" at bounding box center [256, 223] width 178 height 17
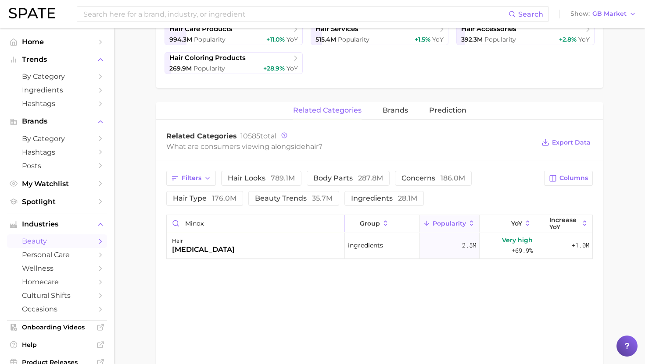
click at [193, 224] on input "minox" at bounding box center [256, 223] width 178 height 17
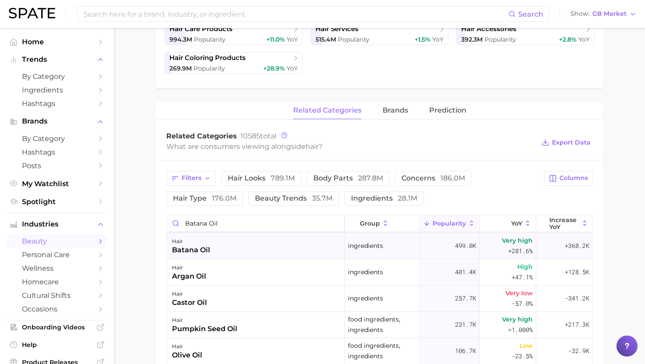
scroll to position [183, 0]
click at [210, 223] on input "batana oil" at bounding box center [256, 223] width 178 height 17
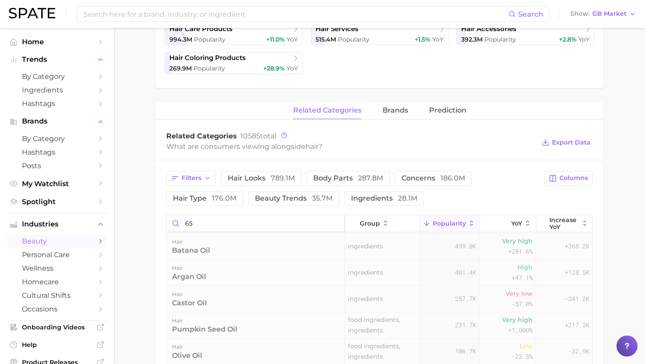
scroll to position [0, 0]
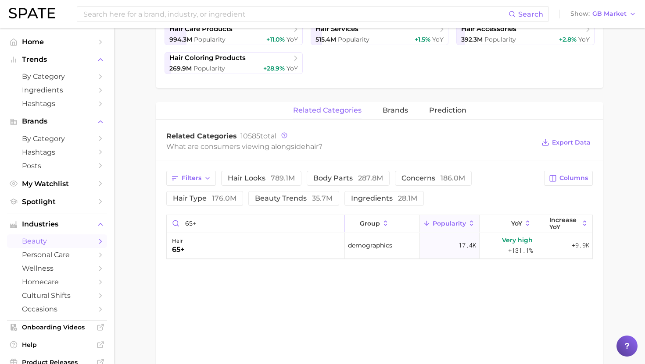
click at [230, 218] on input "65+" at bounding box center [256, 223] width 178 height 17
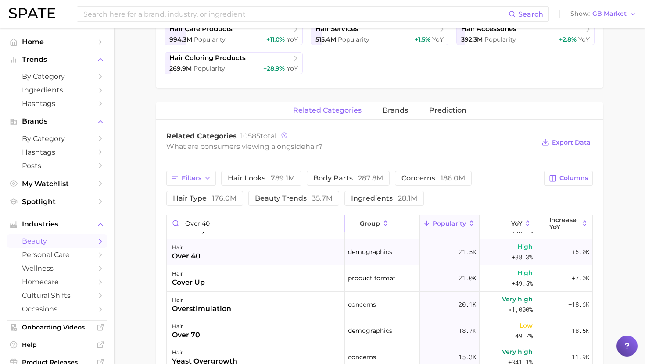
scroll to position [232, 0]
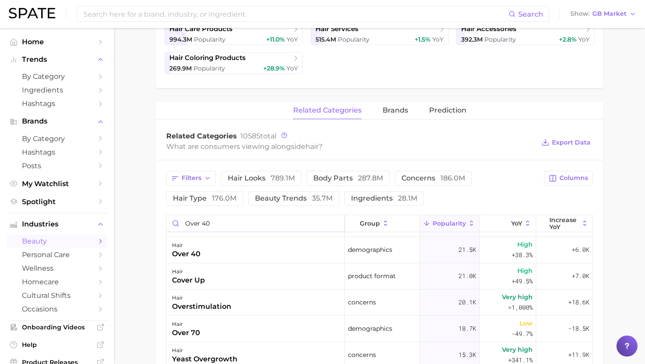
click at [211, 225] on input "over 40" at bounding box center [256, 223] width 178 height 17
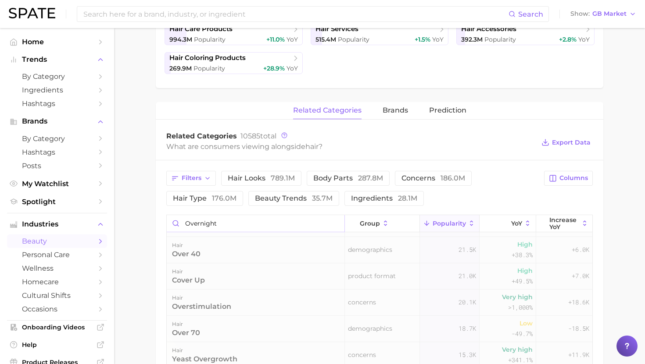
scroll to position [0, 0]
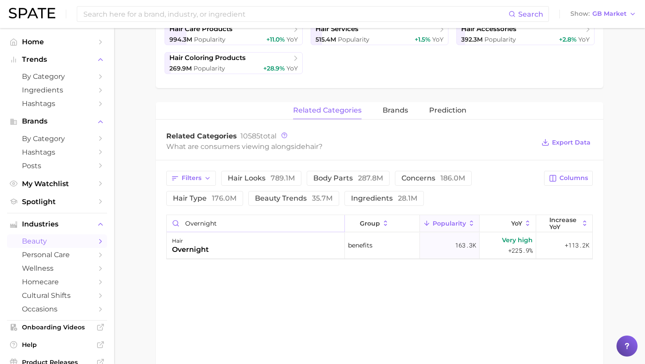
click at [214, 224] on input "overnight" at bounding box center [256, 223] width 178 height 17
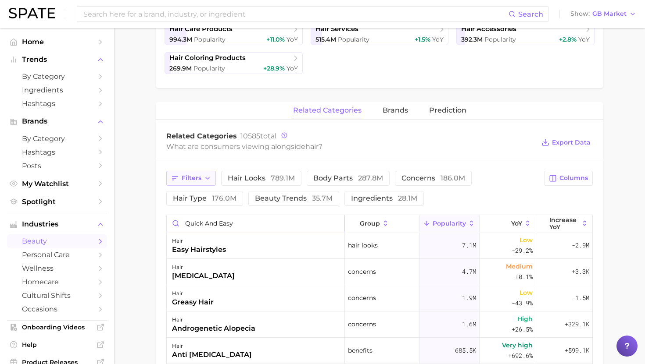
click at [207, 185] on button "Filters" at bounding box center [191, 178] width 50 height 15
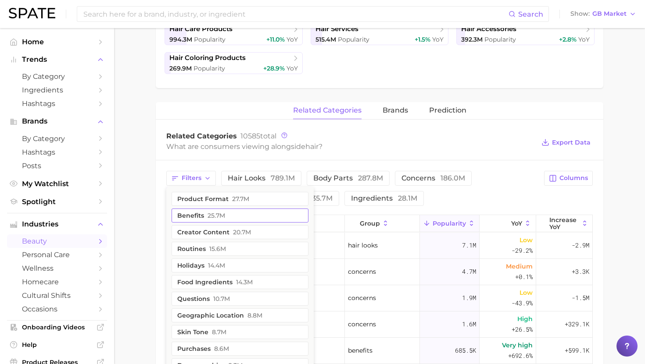
click at [205, 222] on button "benefits 25.7m" at bounding box center [239, 216] width 137 height 14
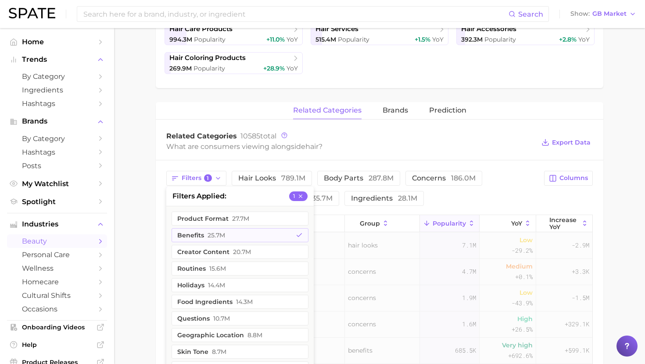
click at [150, 215] on main "1. hair 2. Subcategory Overview Google TikTok hair Popularity 11.9b YoY +1.6% c…" at bounding box center [379, 198] width 531 height 869
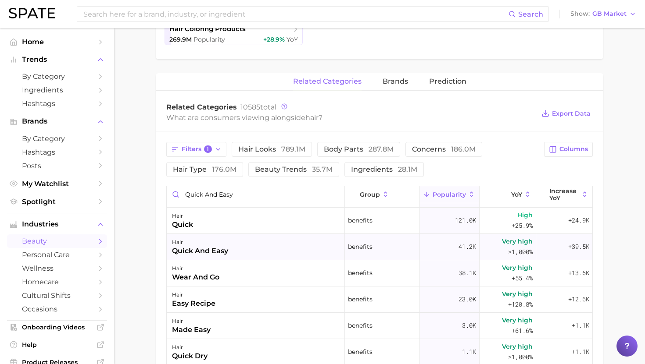
scroll to position [293, 0]
click at [215, 197] on input "quick and easy" at bounding box center [256, 194] width 178 height 17
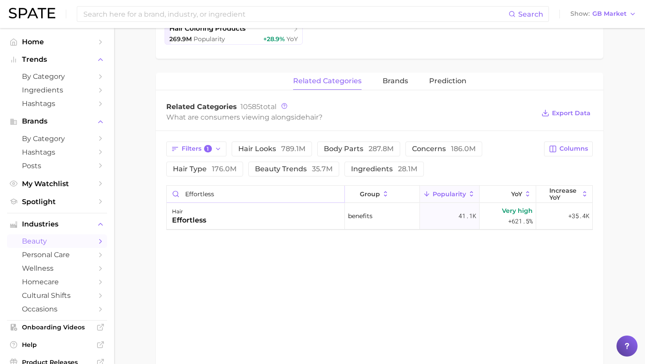
click at [223, 189] on input "effortless" at bounding box center [256, 194] width 178 height 17
click at [214, 147] on icon "button" at bounding box center [217, 149] width 7 height 7
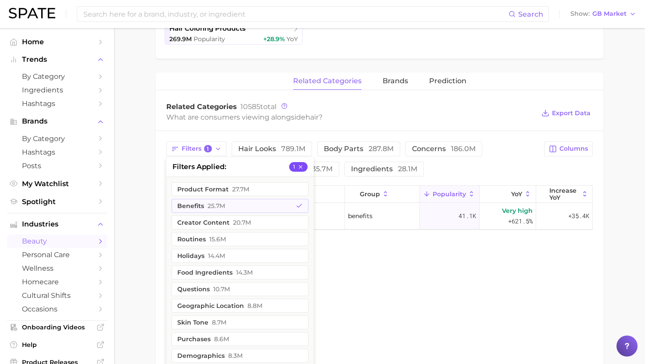
click at [300, 164] on icon "button" at bounding box center [300, 167] width 6 height 6
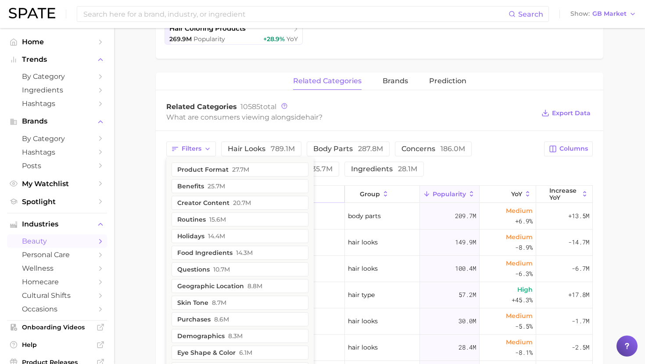
click at [318, 191] on input "effortless" at bounding box center [256, 194] width 178 height 17
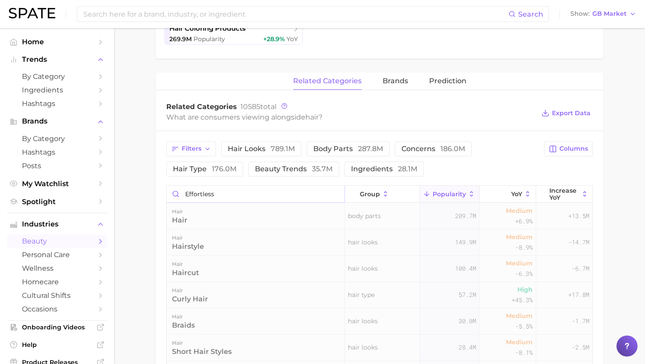
click at [318, 195] on input "effortless" at bounding box center [256, 194] width 178 height 17
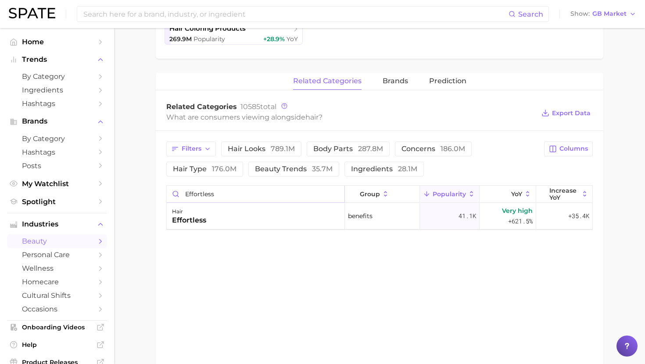
click at [318, 195] on input "effortless" at bounding box center [256, 194] width 178 height 17
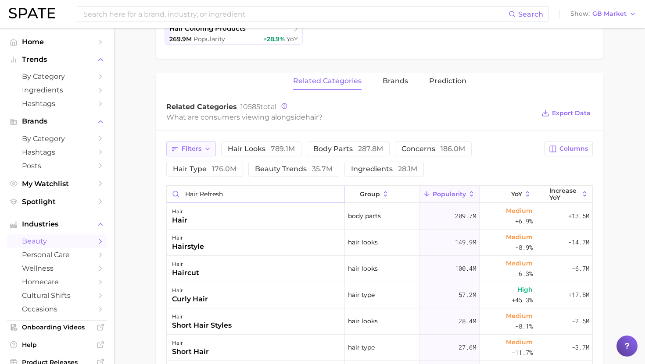
click at [207, 148] on icon "button" at bounding box center [207, 149] width 7 height 7
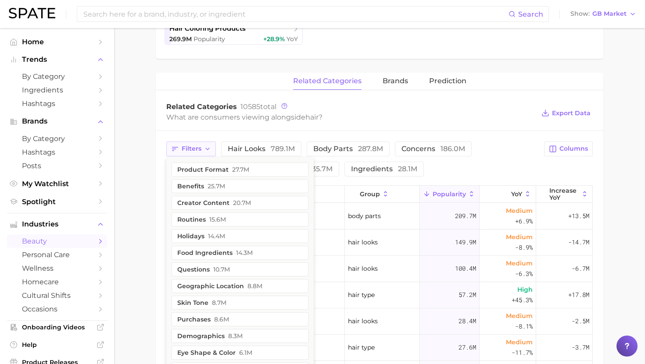
click at [207, 148] on icon "button" at bounding box center [207, 149] width 7 height 7
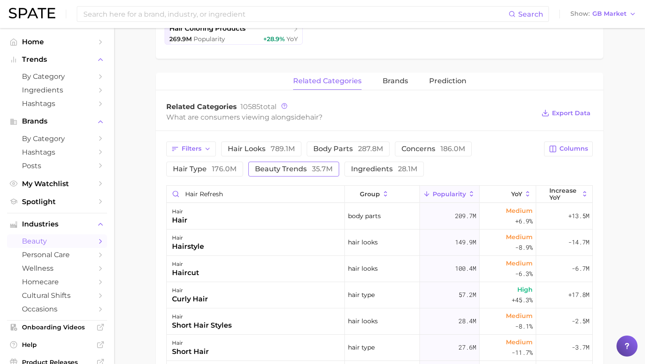
click at [312, 169] on span "35.7m" at bounding box center [322, 169] width 21 height 8
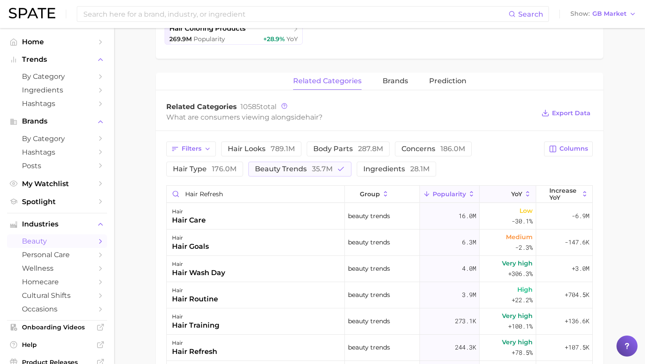
click at [499, 198] on button "YoY" at bounding box center [507, 194] width 57 height 17
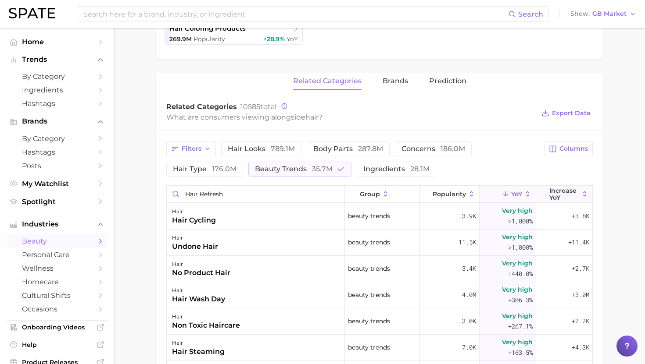
click at [559, 202] on button "Increase YoY" at bounding box center [564, 194] width 56 height 17
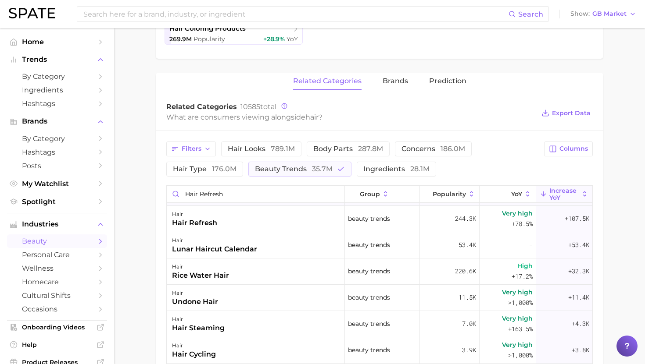
scroll to position [78, 0]
click at [225, 191] on input "hair refresh" at bounding box center [256, 194] width 178 height 17
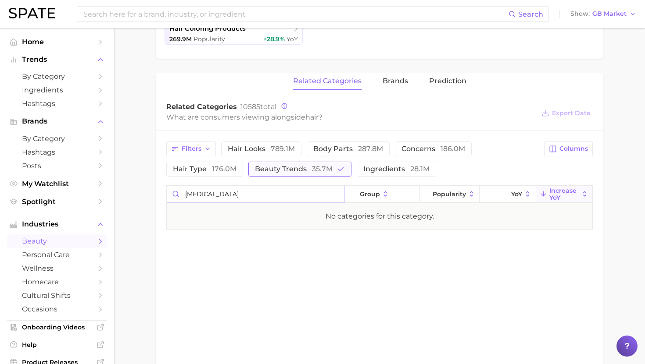
type input "[MEDICAL_DATA]"
click at [310, 164] on button "beauty trends 35.7m" at bounding box center [299, 169] width 103 height 15
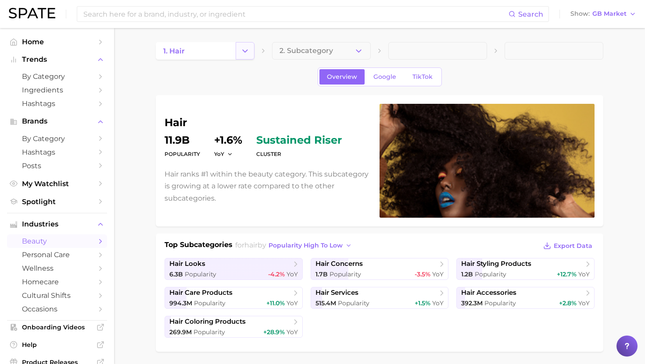
click at [253, 43] on button "Change Category" at bounding box center [244, 51] width 19 height 18
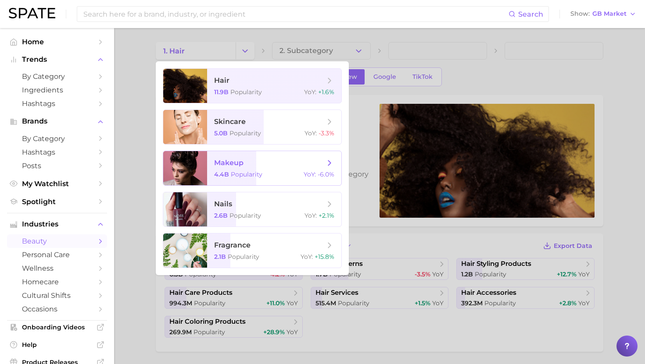
click at [257, 167] on span "makeup" at bounding box center [269, 163] width 110 height 10
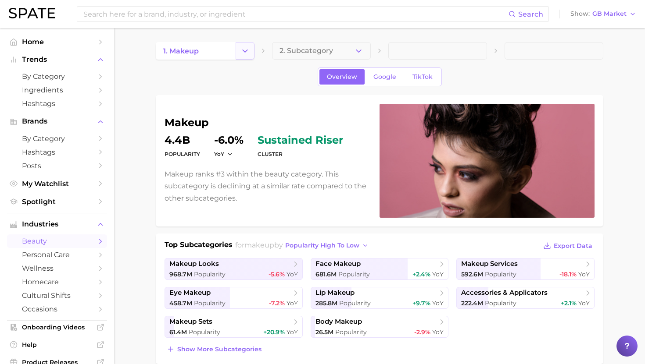
click at [249, 51] on icon "Change Category" at bounding box center [244, 50] width 9 height 9
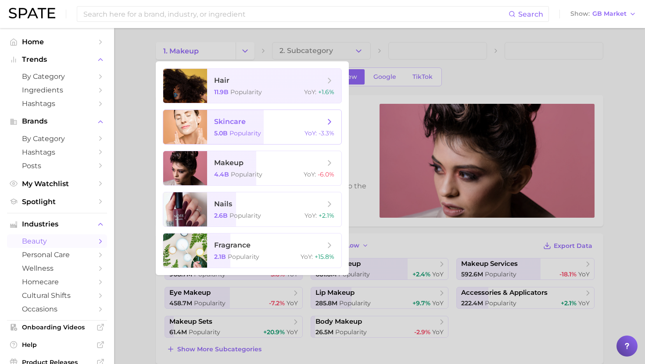
click at [250, 125] on span "skincare" at bounding box center [269, 122] width 110 height 10
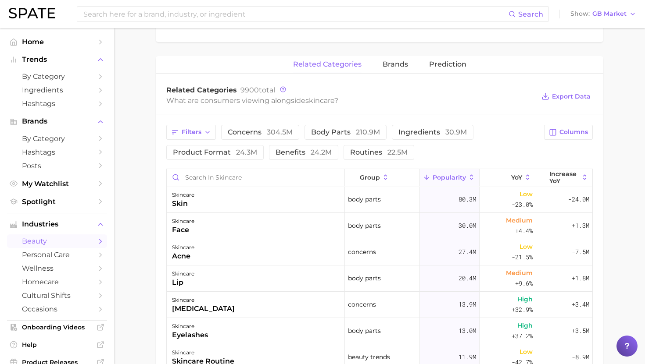
scroll to position [285, 0]
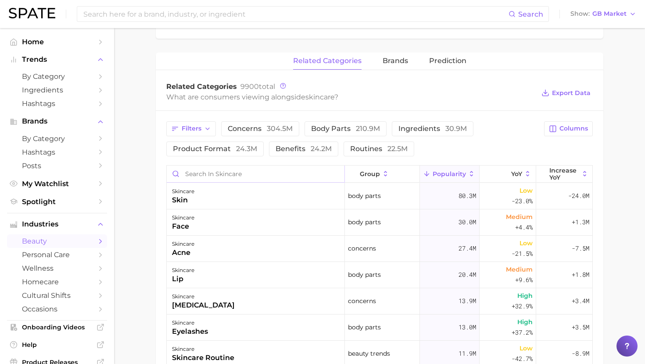
click at [236, 173] on input "Search in skincare" at bounding box center [256, 174] width 178 height 17
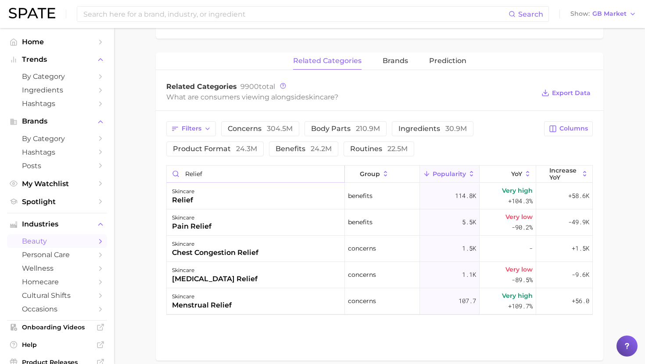
click at [214, 175] on input "relief" at bounding box center [256, 174] width 178 height 17
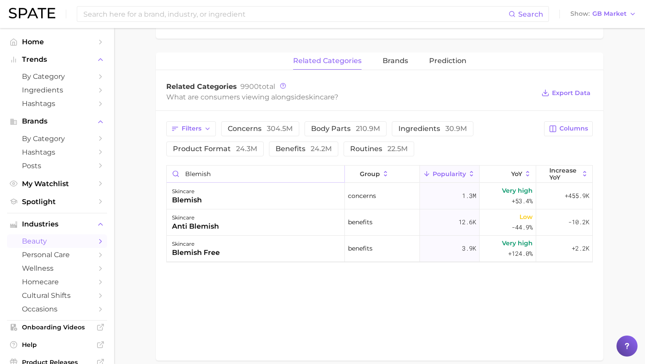
click at [199, 171] on input "blemish" at bounding box center [256, 174] width 178 height 17
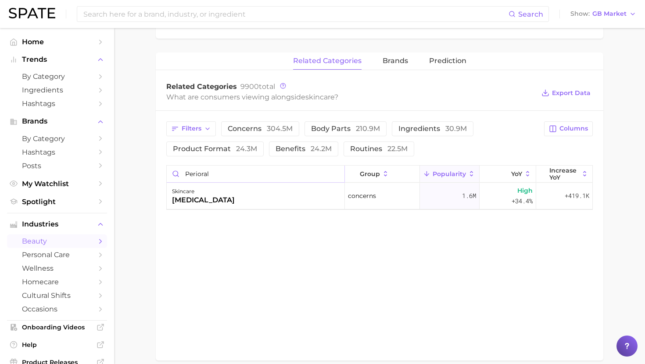
click at [223, 176] on input "perioral" at bounding box center [256, 174] width 178 height 17
click at [212, 170] on input "azelaic" at bounding box center [256, 174] width 178 height 17
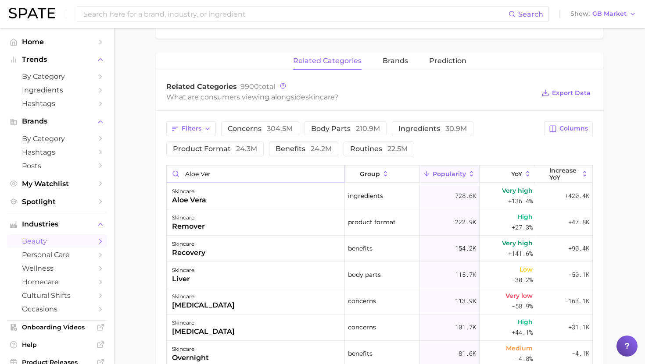
click at [217, 176] on input "aloe ver" at bounding box center [256, 174] width 178 height 17
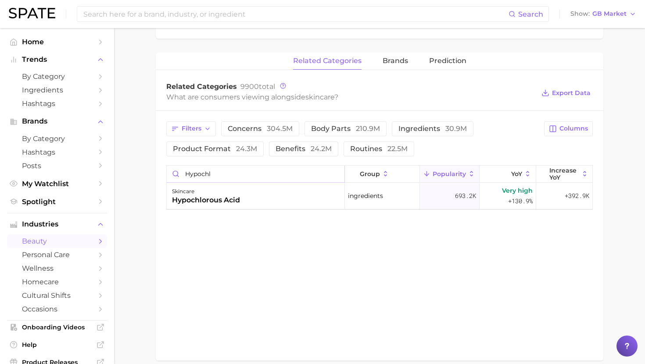
click at [213, 172] on input "hypochl" at bounding box center [256, 174] width 178 height 17
click at [214, 176] on input "help" at bounding box center [256, 174] width 178 height 17
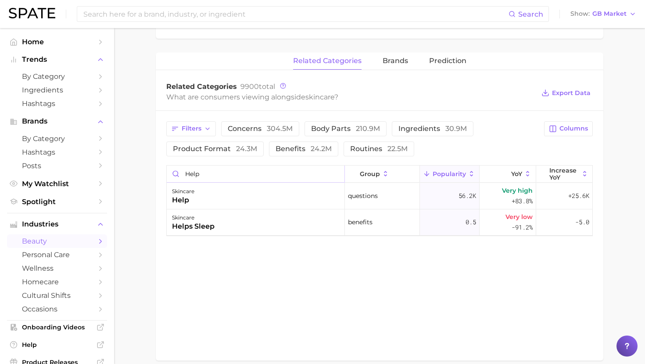
click at [214, 176] on input "help" at bounding box center [256, 174] width 178 height 17
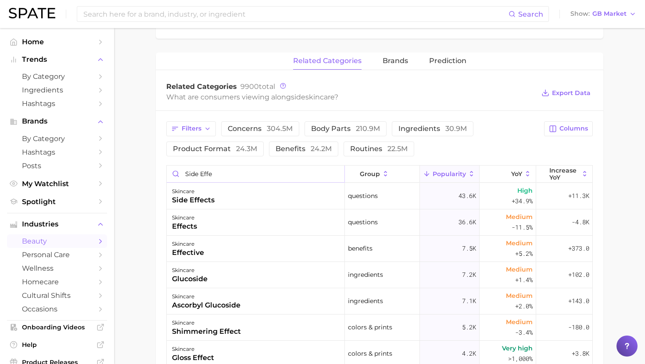
click at [190, 171] on input "side effe" at bounding box center [256, 174] width 178 height 17
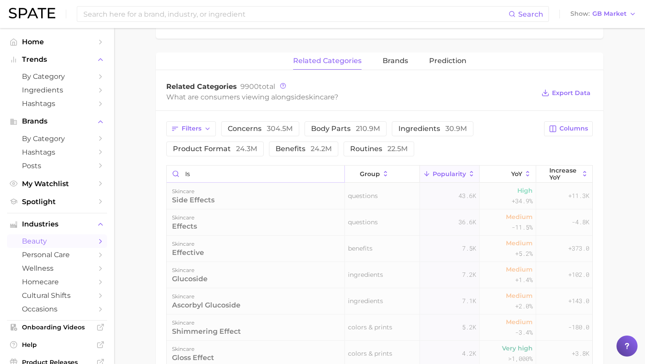
type input "i"
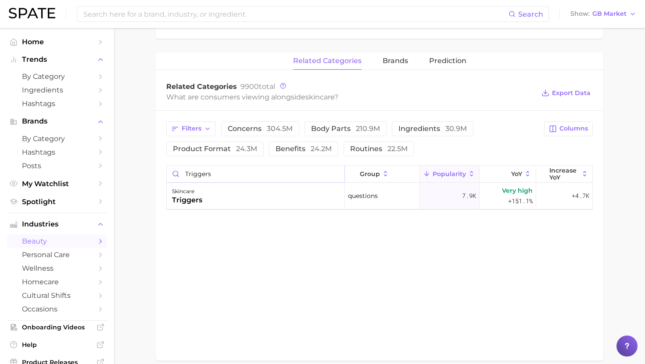
click at [202, 172] on input "triggers" at bounding box center [256, 174] width 178 height 17
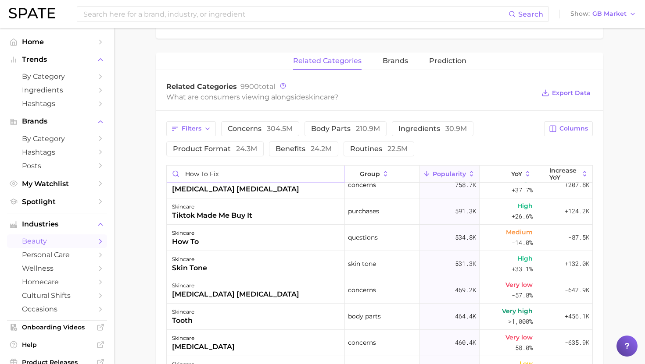
scroll to position [0, 0]
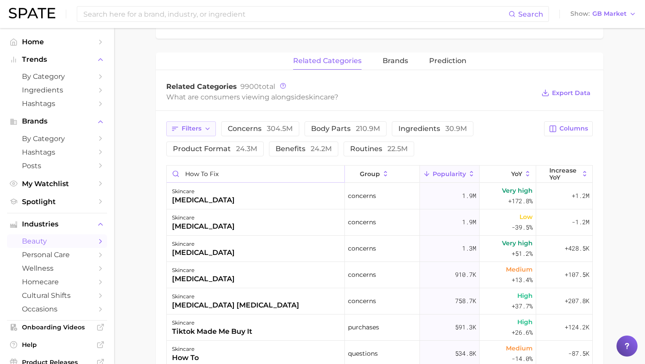
click at [204, 128] on icon "button" at bounding box center [207, 128] width 7 height 7
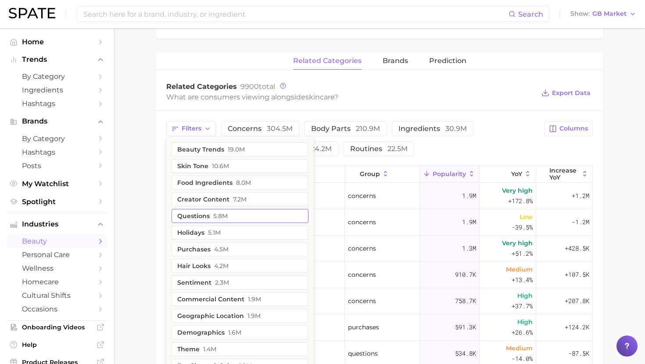
click at [219, 215] on span "5.8m" at bounding box center [220, 216] width 14 height 7
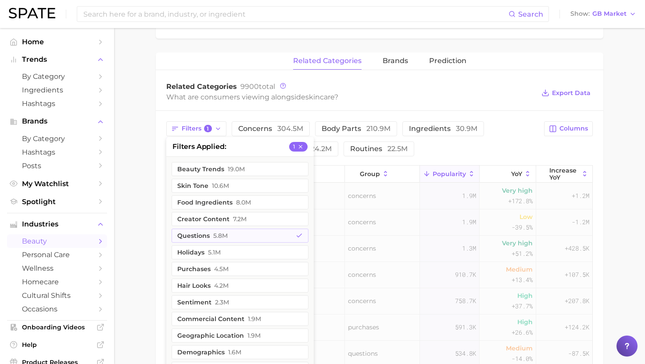
click at [139, 199] on main "1. skincare 2. Subcategory Overview Google TikTok skincare Popularity 5.0b YoY …" at bounding box center [379, 163] width 531 height 841
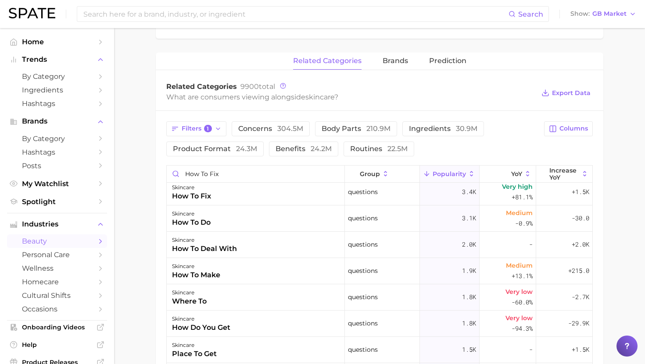
scroll to position [318, 0]
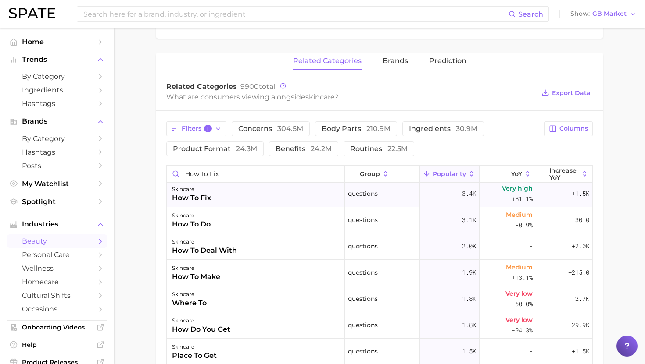
click at [218, 193] on div "skincare how to fix" at bounding box center [256, 194] width 178 height 26
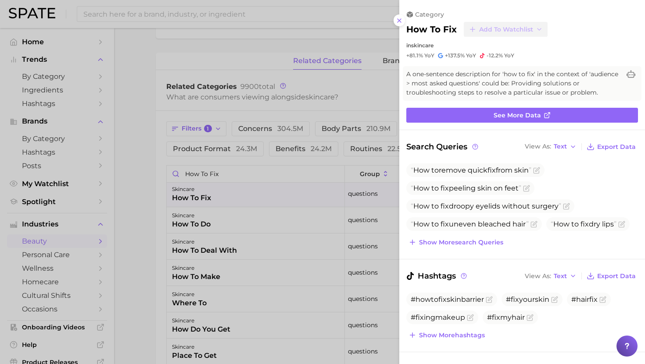
scroll to position [0, 0]
click at [218, 194] on div at bounding box center [322, 182] width 645 height 364
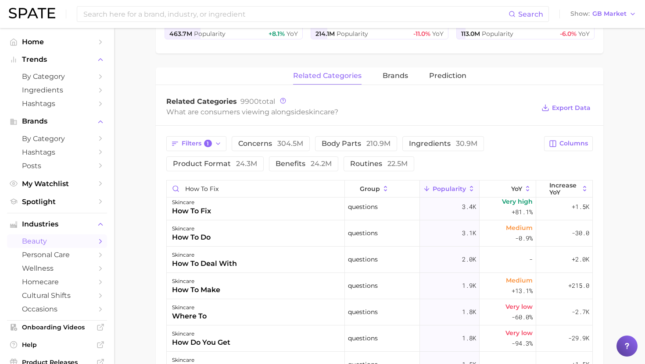
scroll to position [270, 0]
click at [198, 189] on input "how to fix" at bounding box center [256, 188] width 178 height 17
click at [205, 146] on span "1" at bounding box center [208, 143] width 8 height 8
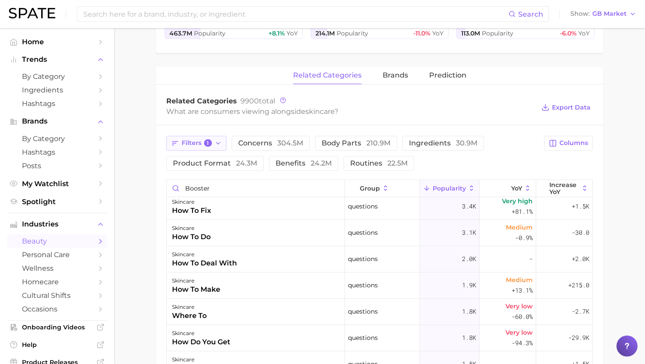
scroll to position [0, 0]
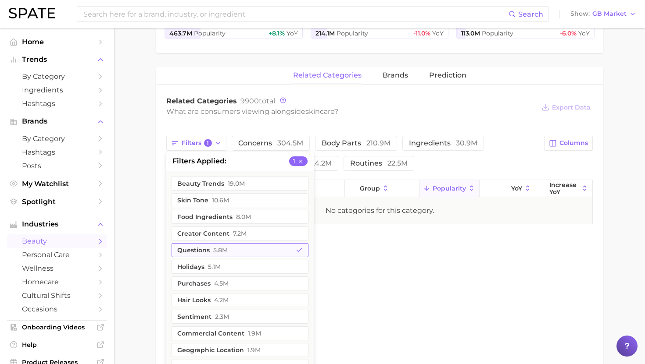
click at [215, 252] on span "5.8m" at bounding box center [220, 250] width 14 height 7
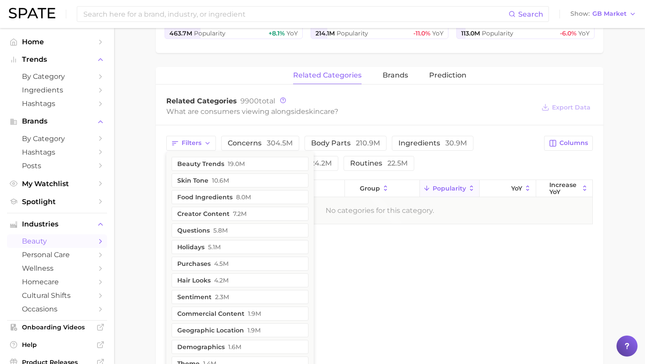
click at [138, 192] on main "1. skincare 2. Subcategory Overview Google TikTok skincare Popularity 5.0b YoY …" at bounding box center [379, 88] width 531 height 661
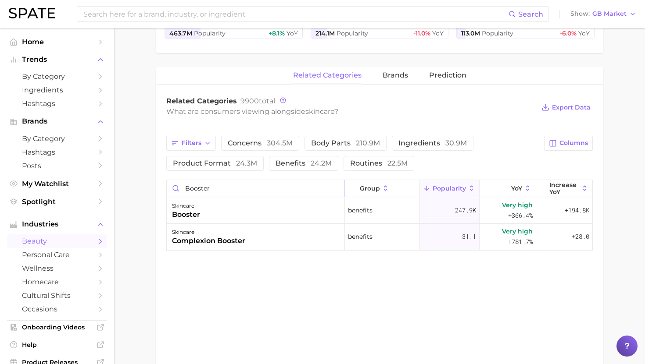
click at [214, 194] on input "booster" at bounding box center [256, 188] width 178 height 17
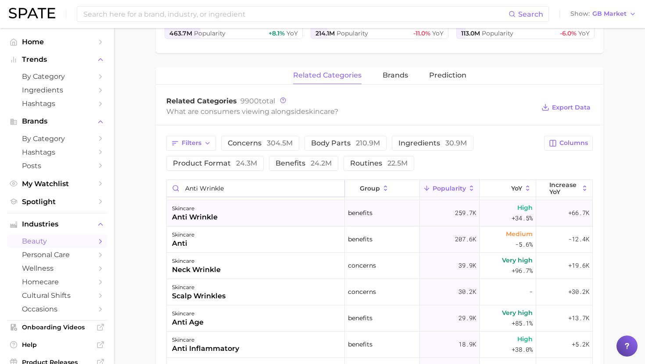
scroll to position [78, 0]
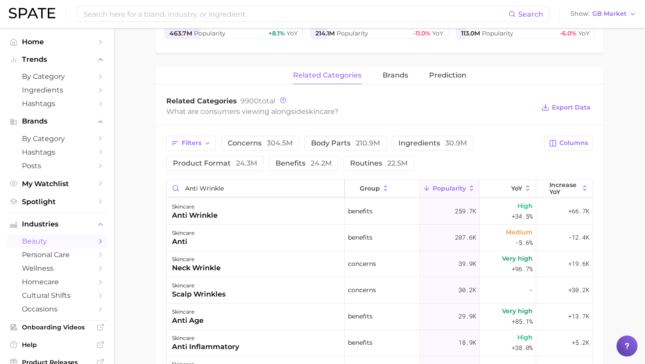
click at [234, 188] on input "anti wrinkle" at bounding box center [256, 188] width 178 height 17
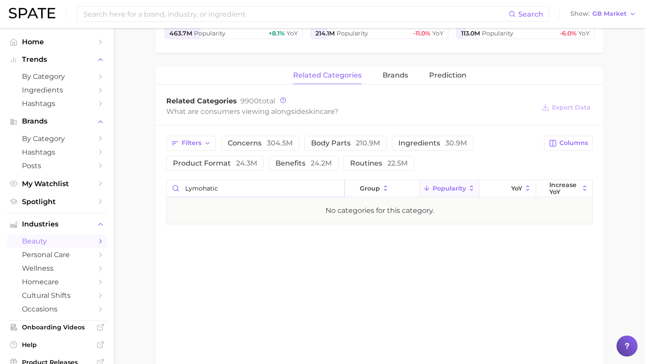
click at [205, 189] on input "lymohatic" at bounding box center [256, 188] width 178 height 17
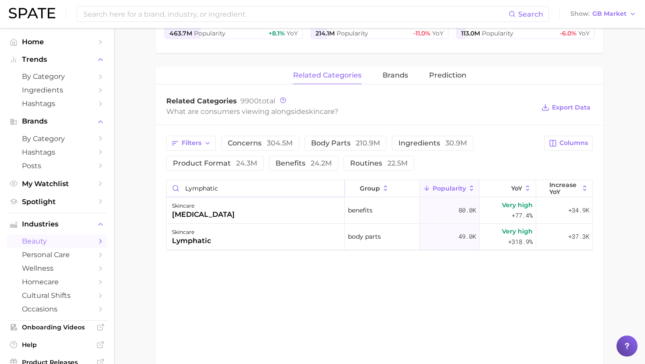
click at [220, 183] on input "lymphatic" at bounding box center [256, 188] width 178 height 17
click at [210, 191] on input "rejuvena" at bounding box center [256, 188] width 178 height 17
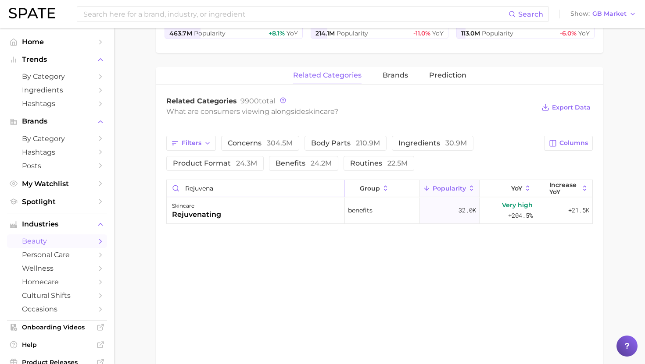
click at [210, 191] on input "rejuvena" at bounding box center [256, 188] width 178 height 17
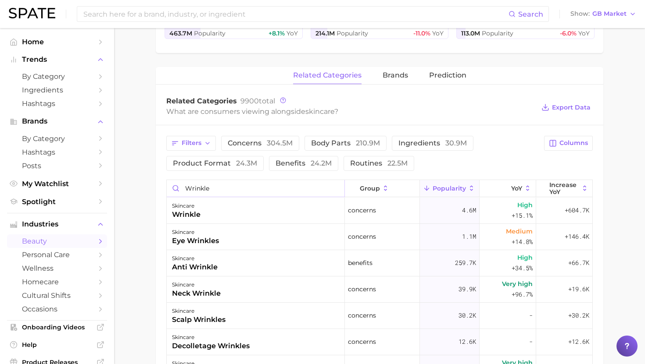
click at [215, 185] on input "wrinkle" at bounding box center [256, 188] width 178 height 17
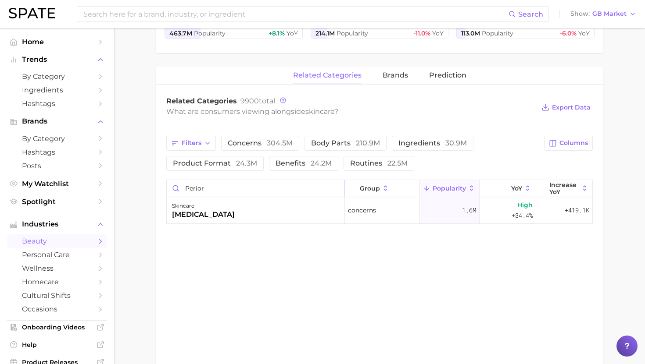
click at [197, 189] on input "perior" at bounding box center [256, 188] width 178 height 17
click at [196, 191] on input "nasola" at bounding box center [256, 188] width 178 height 17
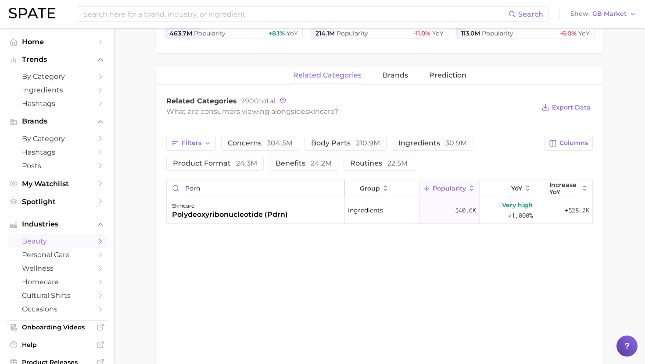
click at [248, 190] on input "pdrn" at bounding box center [256, 188] width 178 height 17
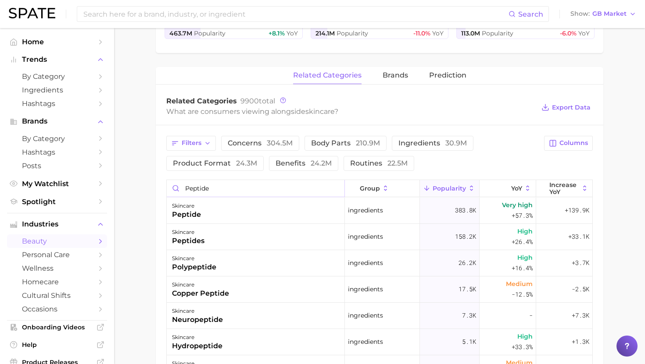
click at [217, 192] on input "peptide" at bounding box center [256, 188] width 178 height 17
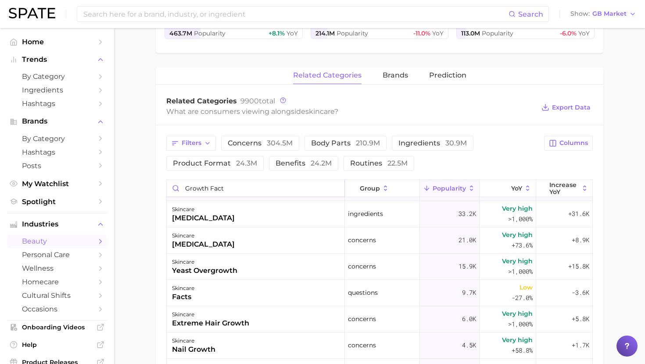
scroll to position [53, 0]
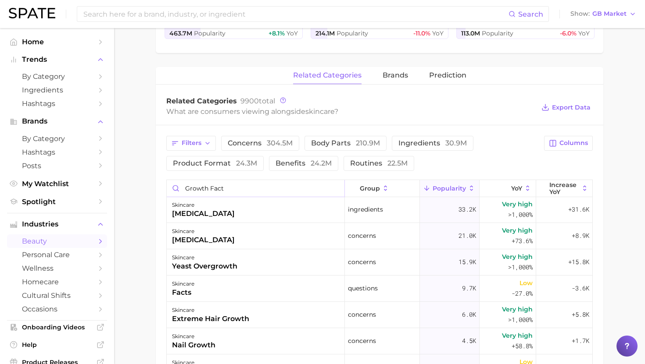
click at [211, 189] on input "growth fact" at bounding box center [256, 188] width 178 height 17
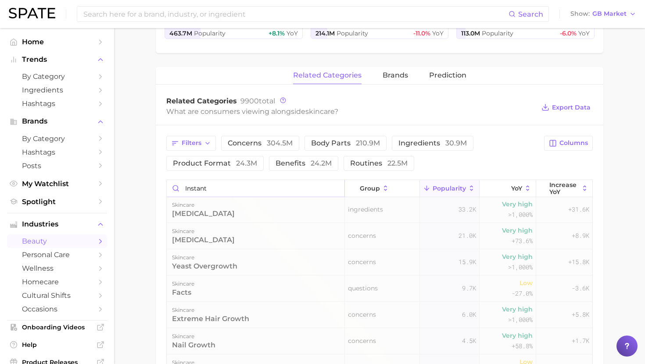
scroll to position [0, 0]
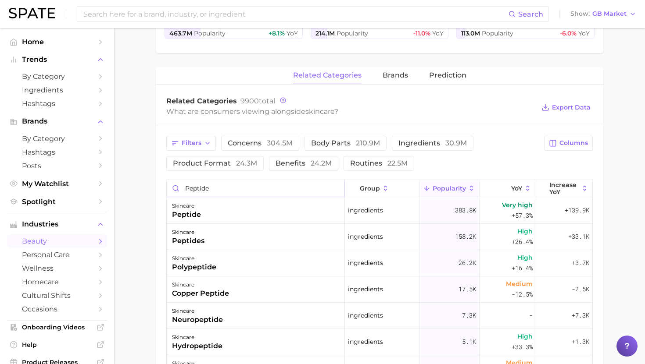
click at [244, 184] on input "peptide" at bounding box center [256, 188] width 178 height 17
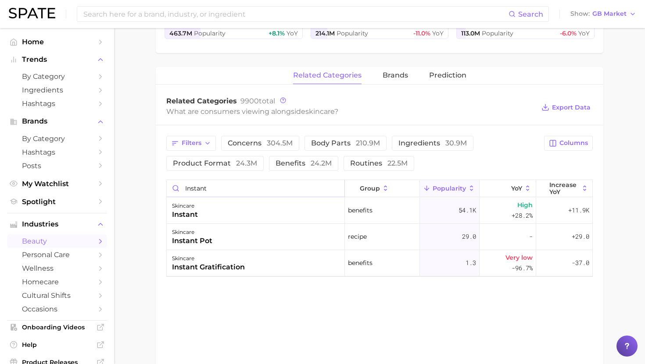
click at [197, 185] on input "instant" at bounding box center [256, 188] width 178 height 17
type input "n"
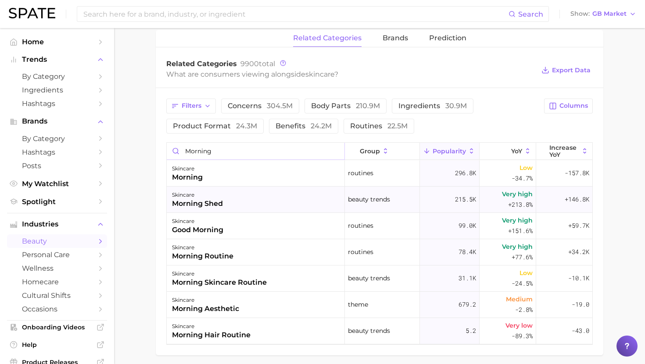
scroll to position [290, 0]
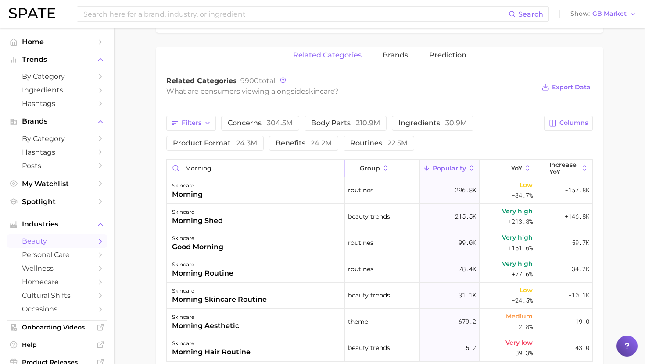
click at [228, 170] on input "morning" at bounding box center [256, 168] width 178 height 17
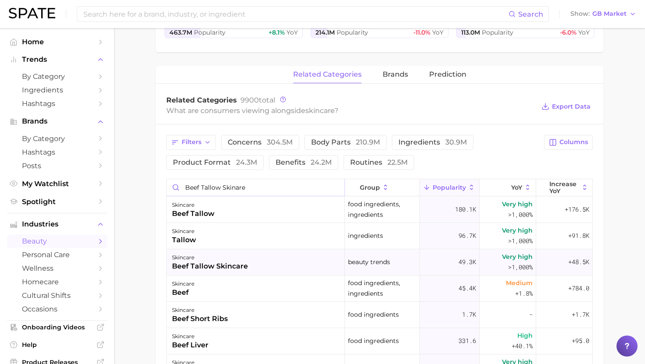
scroll to position [269, 0]
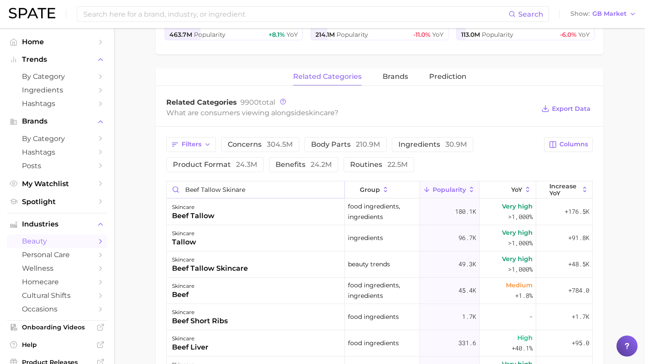
click at [206, 183] on input "beef tallow skinare" at bounding box center [256, 190] width 178 height 17
drag, startPoint x: 222, startPoint y: 188, endPoint x: 157, endPoint y: 187, distance: 64.9
click at [157, 187] on div "Filters concerns 304.5m body parts 210.9m ingredients 30.9m product format 24.3…" at bounding box center [379, 300] width 447 height 346
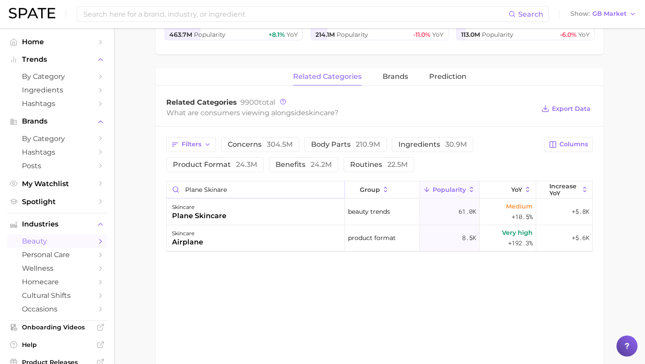
click at [203, 190] on input "plane skinare" at bounding box center [256, 190] width 178 height 17
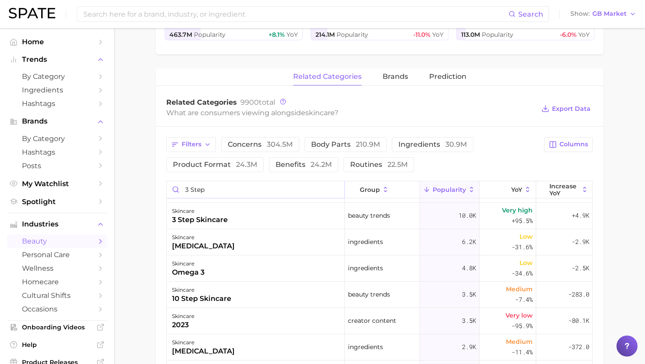
scroll to position [131, 0]
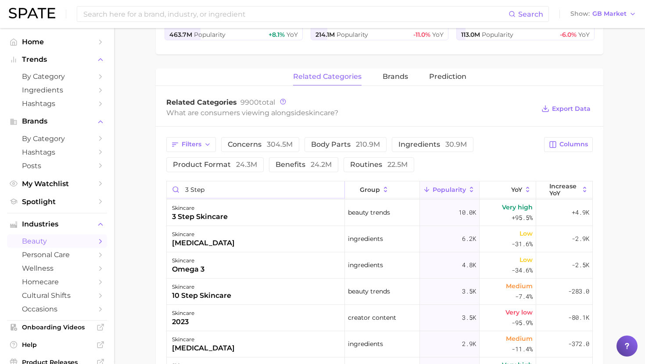
click at [202, 189] on input "3 step" at bounding box center [256, 190] width 178 height 17
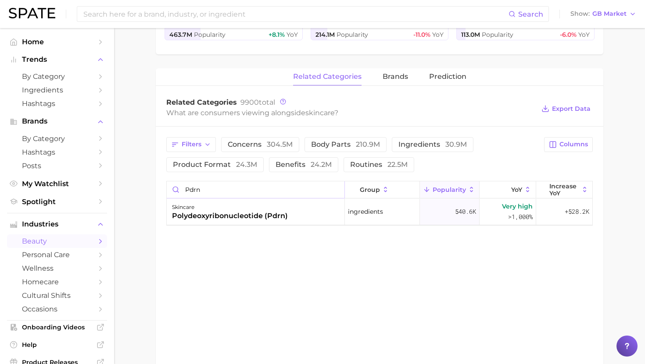
click at [220, 185] on input "pdrn" at bounding box center [256, 190] width 178 height 17
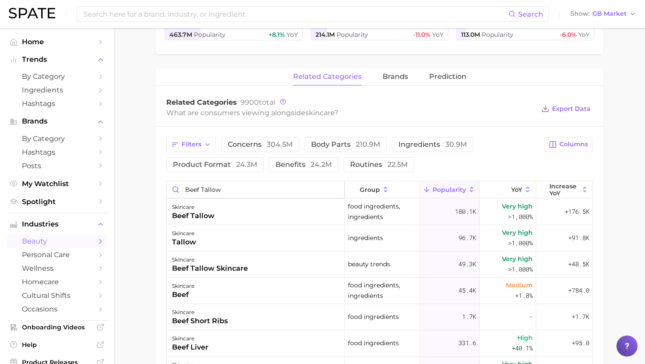
click at [224, 187] on input "beef tallow" at bounding box center [256, 190] width 178 height 17
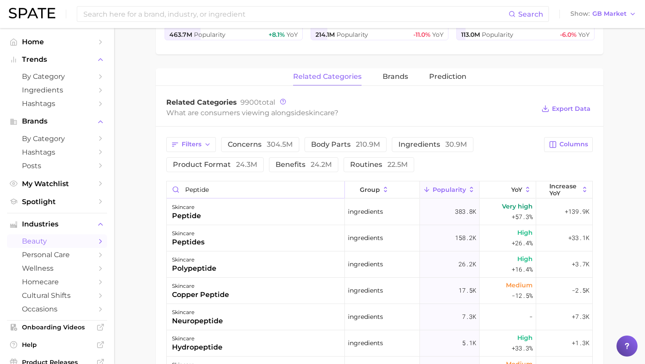
click at [228, 189] on input "peptide" at bounding box center [256, 190] width 178 height 17
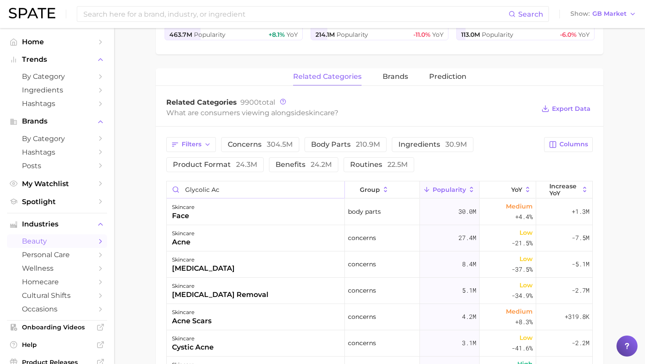
click at [229, 189] on input "glycolic ac" at bounding box center [256, 190] width 178 height 17
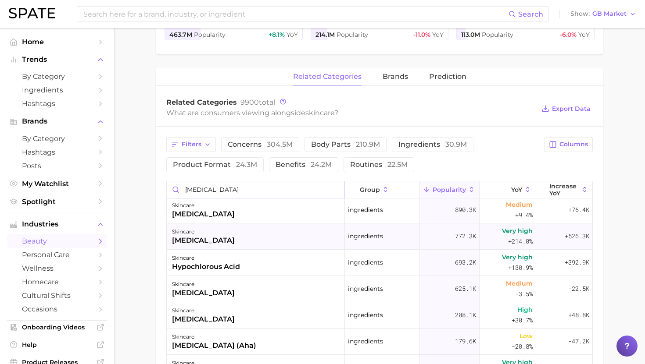
scroll to position [30, 0]
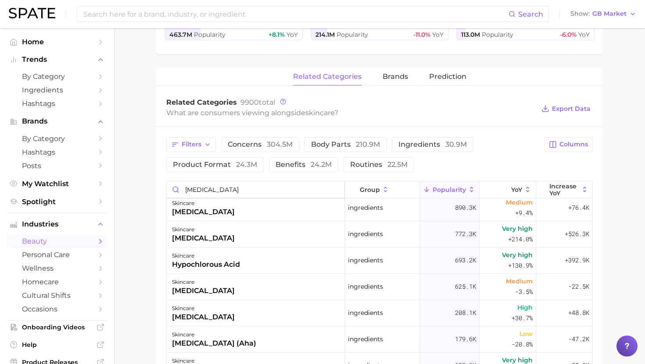
click at [200, 188] on input "[MEDICAL_DATA]" at bounding box center [256, 190] width 178 height 17
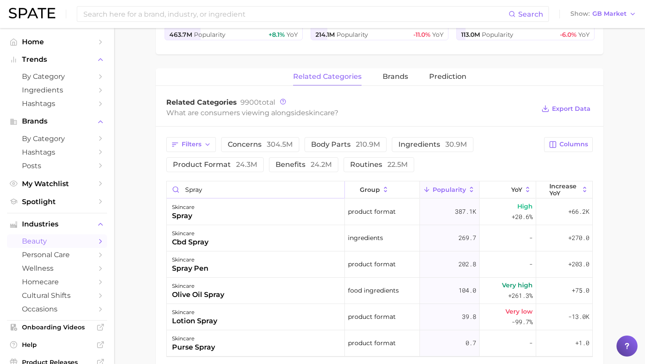
click at [203, 185] on input "spray" at bounding box center [256, 190] width 178 height 17
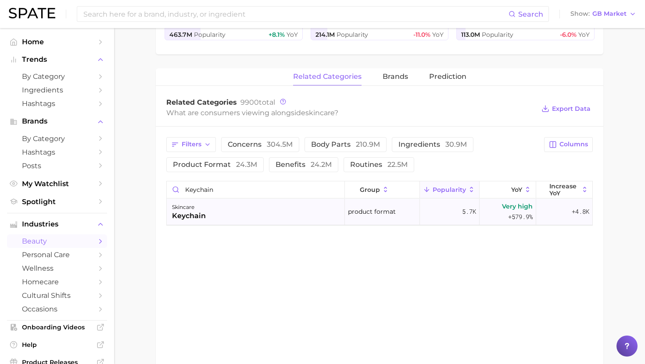
click at [209, 214] on div "skincare keychain" at bounding box center [256, 212] width 178 height 26
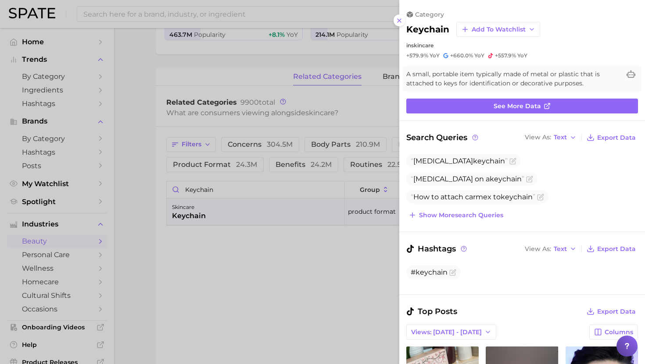
click at [336, 218] on div at bounding box center [322, 182] width 645 height 364
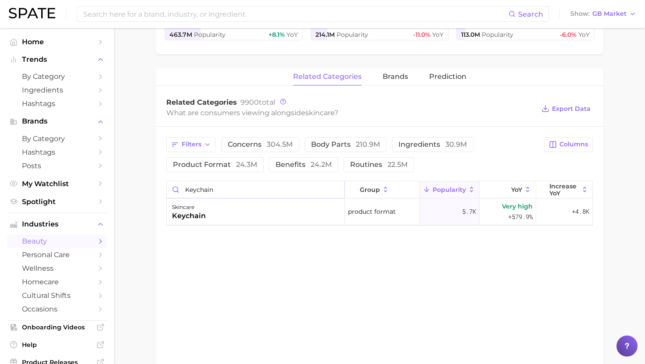
click at [214, 190] on input "keychain" at bounding box center [256, 190] width 178 height 17
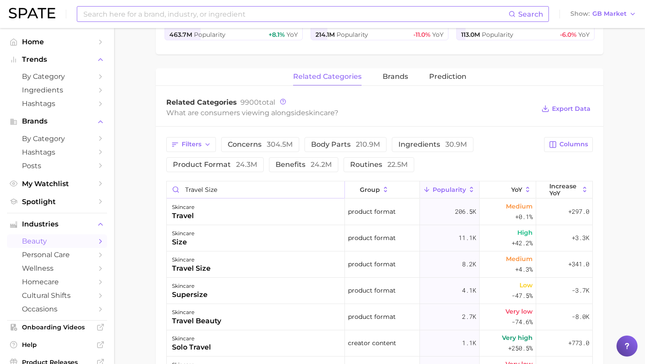
type input "travel size"
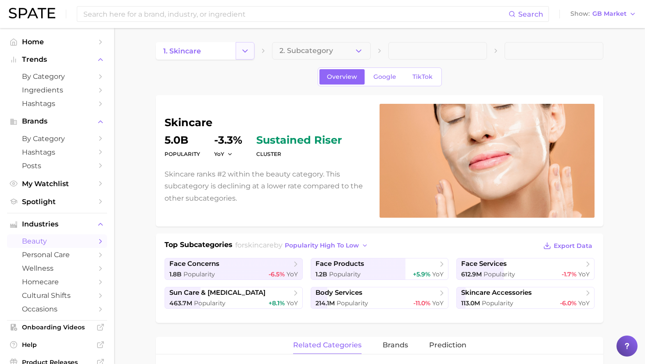
click at [243, 49] on icon "Change Category" at bounding box center [244, 50] width 9 height 9
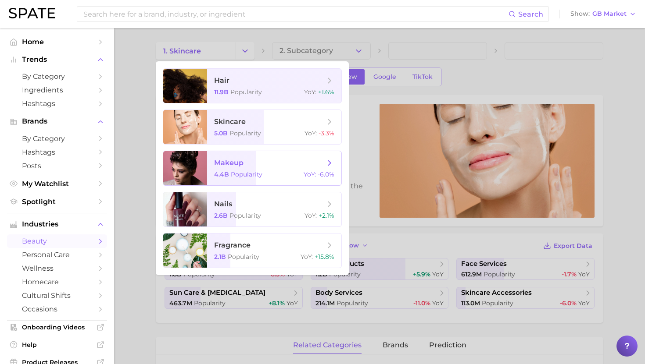
click at [236, 165] on span "makeup" at bounding box center [228, 163] width 29 height 8
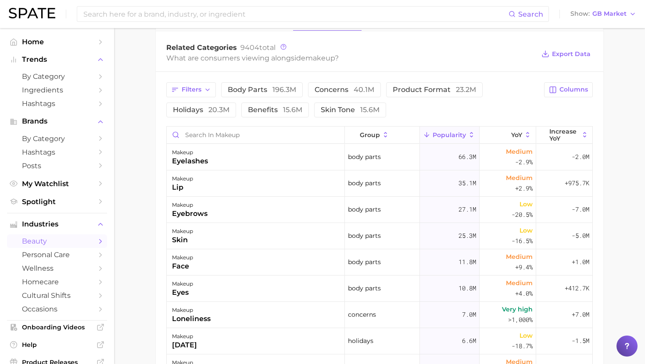
scroll to position [364, 0]
click at [296, 127] on div "group Popularity YoY Increase YoY makeup eyelashes body parts 66.3m Medium -2.9…" at bounding box center [379, 309] width 426 height 364
click at [290, 139] on input "Search in makeup" at bounding box center [256, 136] width 178 height 17
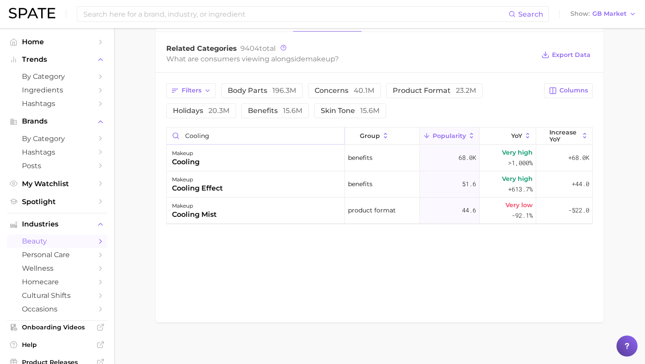
click at [235, 137] on input "cooling" at bounding box center [256, 136] width 178 height 17
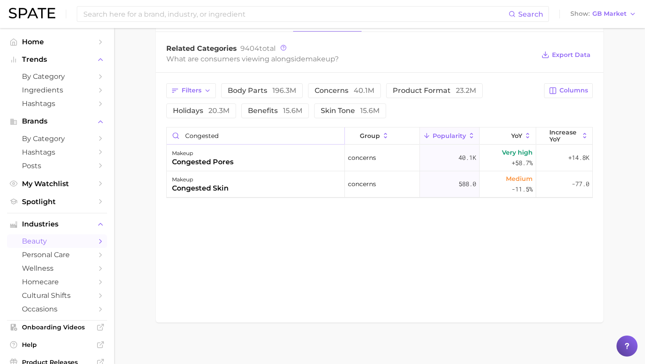
type input "congested"
